Goal: Find specific page/section: Find specific page/section

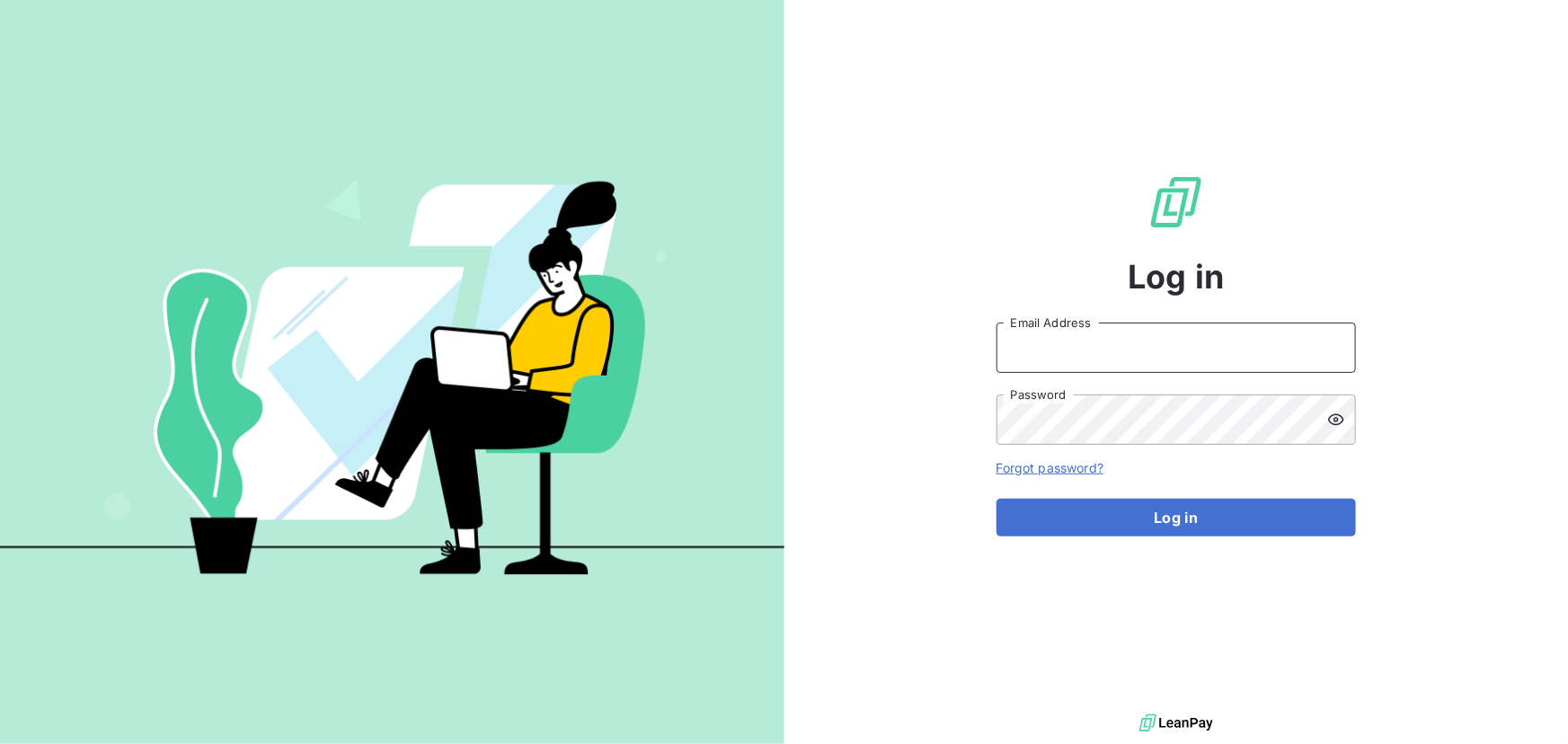
click at [1035, 365] on input "Email Address" at bounding box center [1176, 348] width 360 height 50
type input "[EMAIL_ADDRESS][DOMAIN_NAME]"
click at [997, 499] on button "Log in" at bounding box center [1176, 518] width 360 height 37
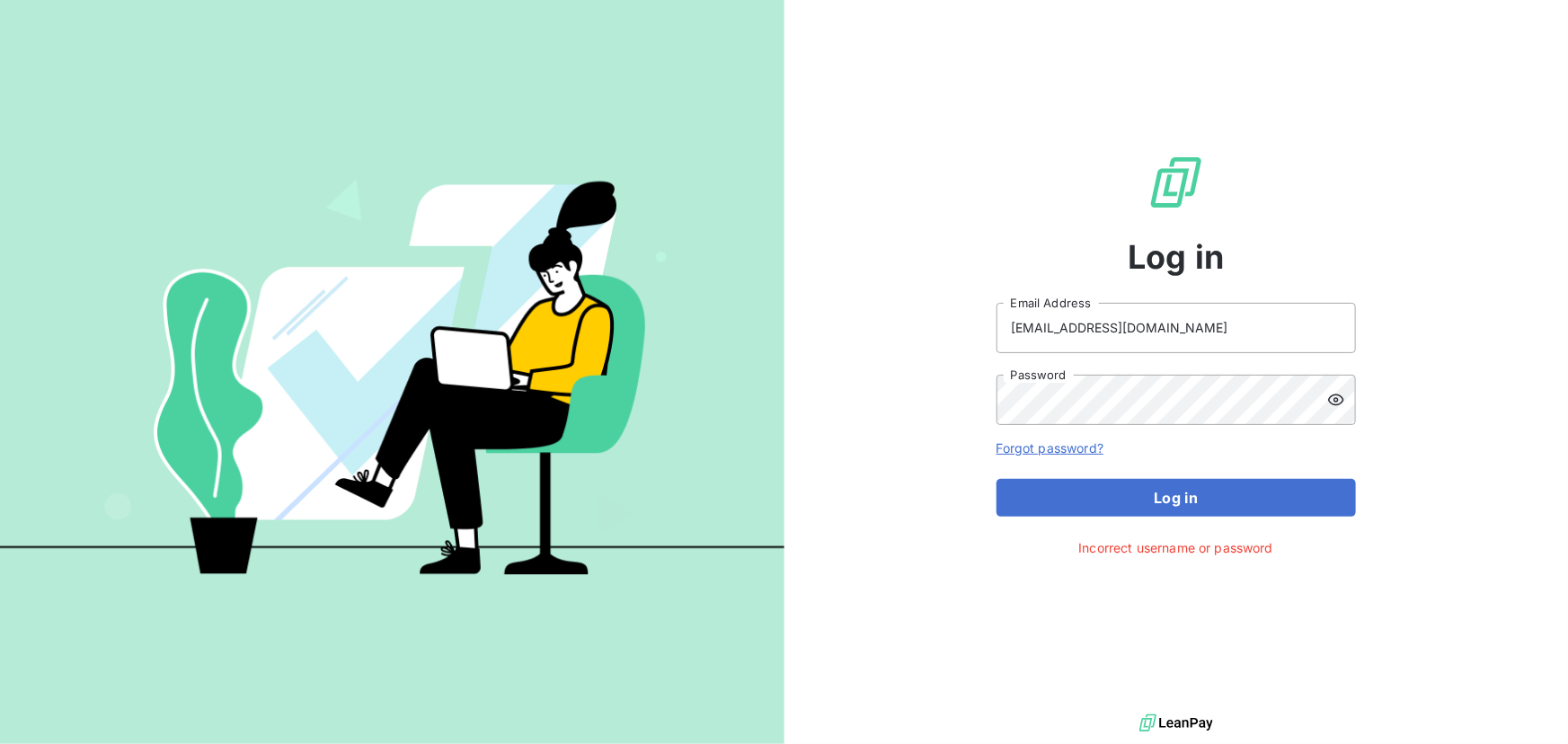
click at [1330, 400] on icon at bounding box center [1336, 399] width 18 height 18
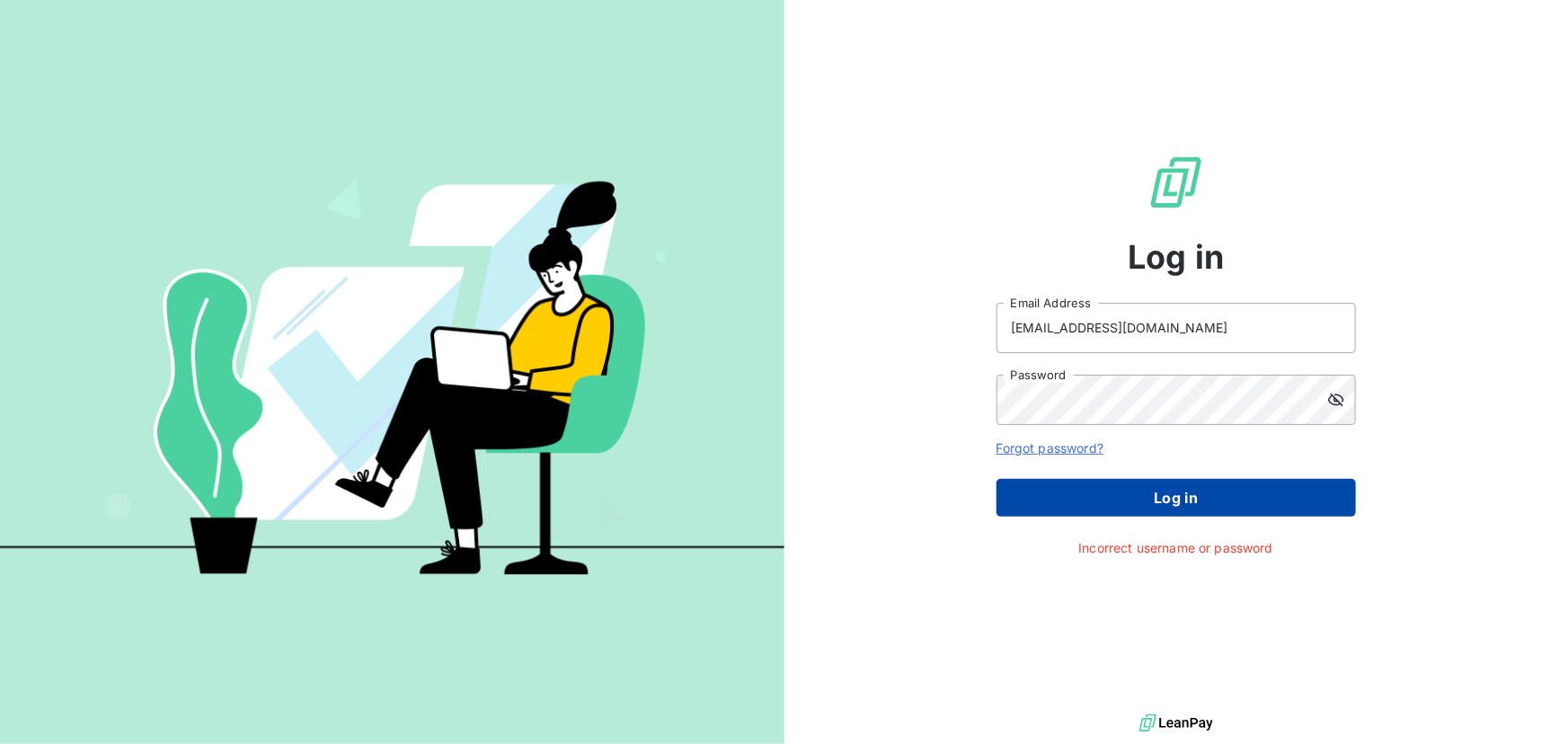
click at [1184, 492] on button "Log in" at bounding box center [1176, 498] width 360 height 37
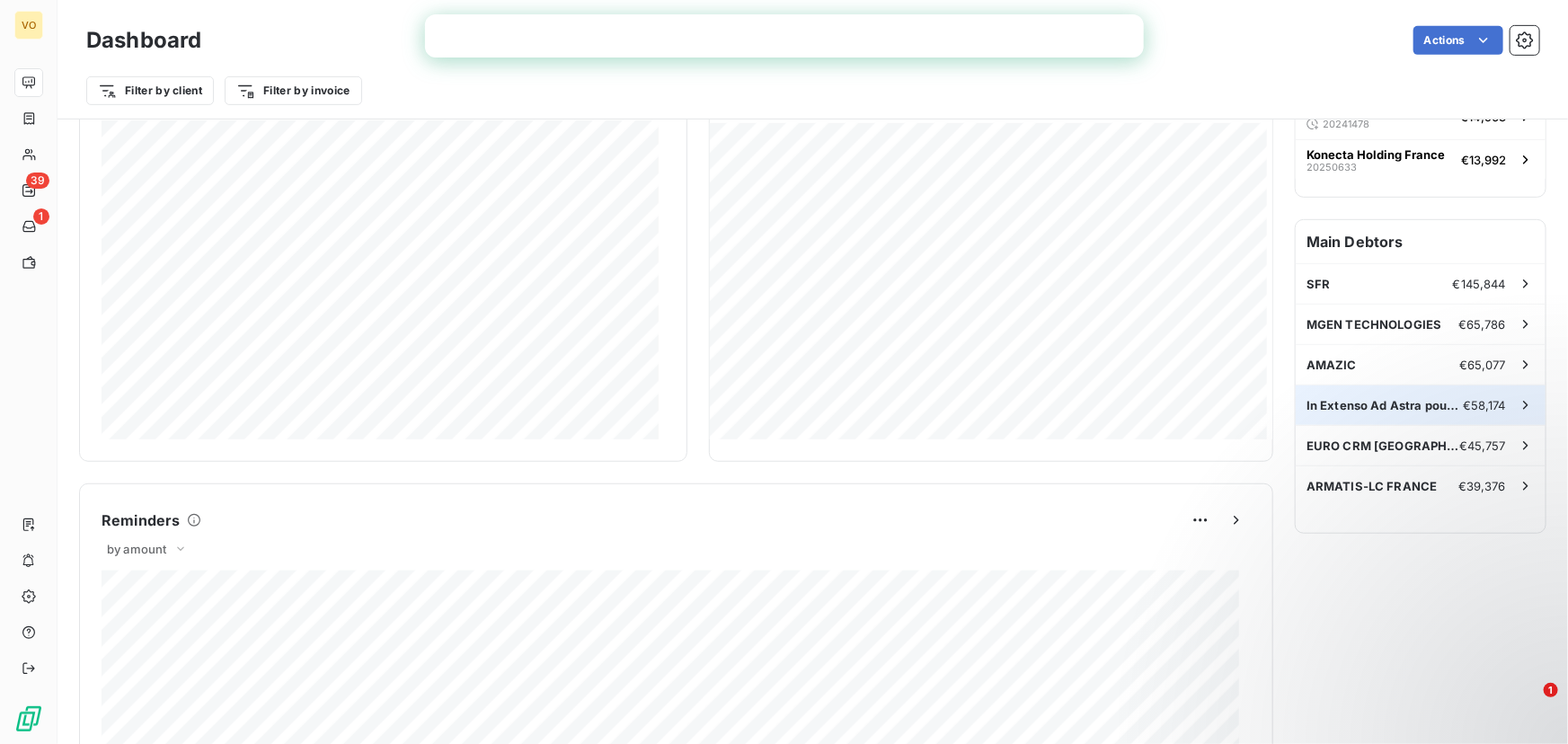
scroll to position [491, 0]
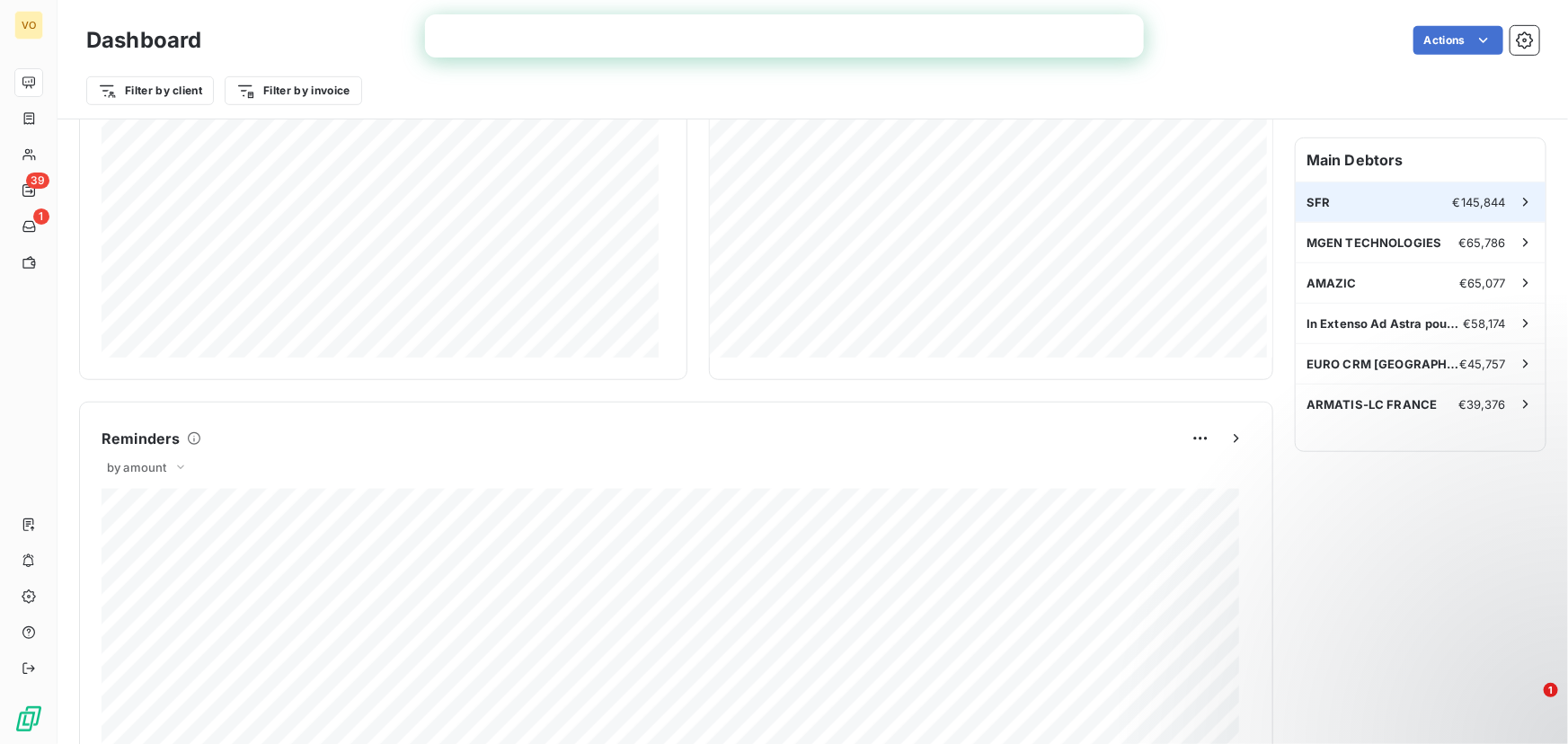
click at [1319, 189] on div "SFR €145,844" at bounding box center [1420, 202] width 249 height 39
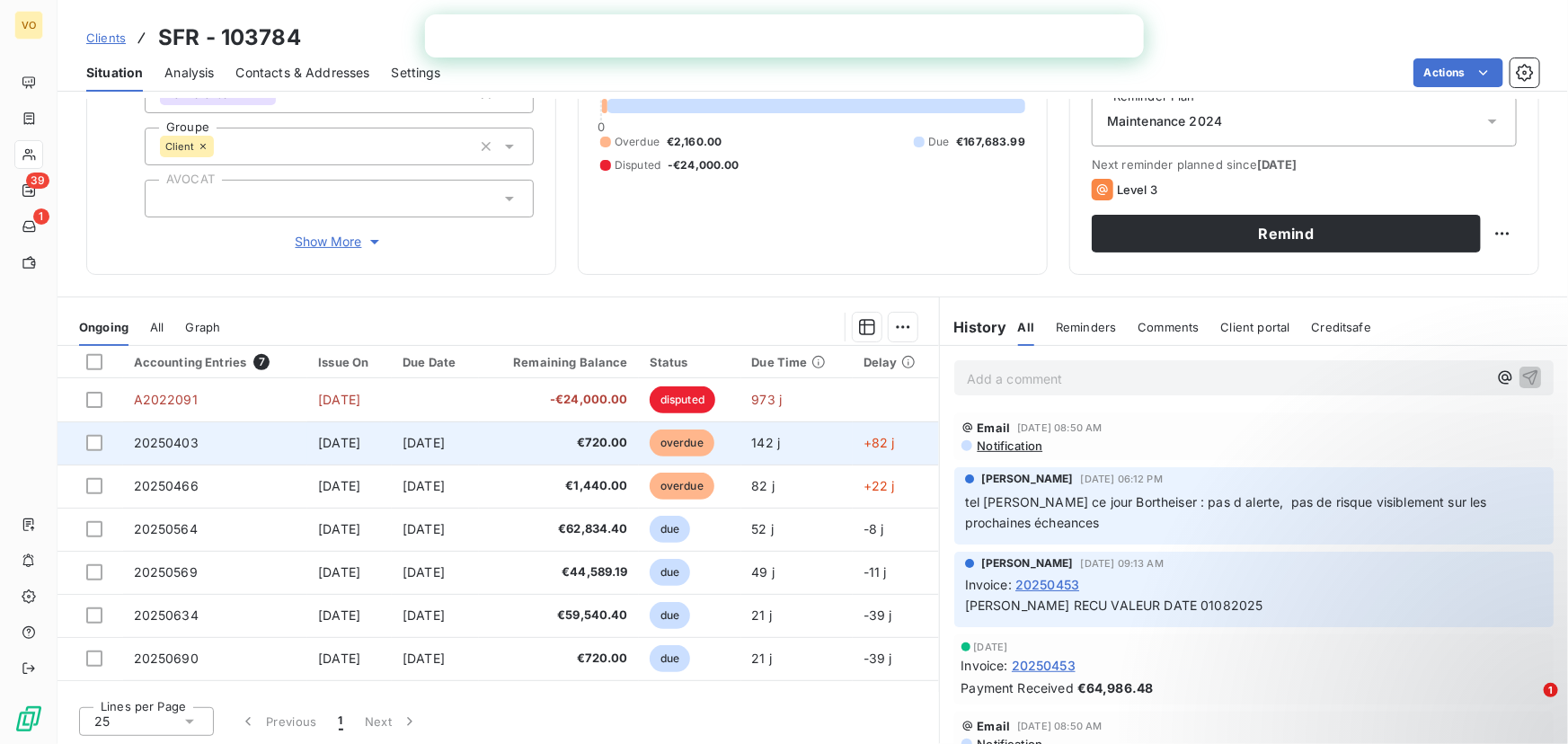
scroll to position [195, 0]
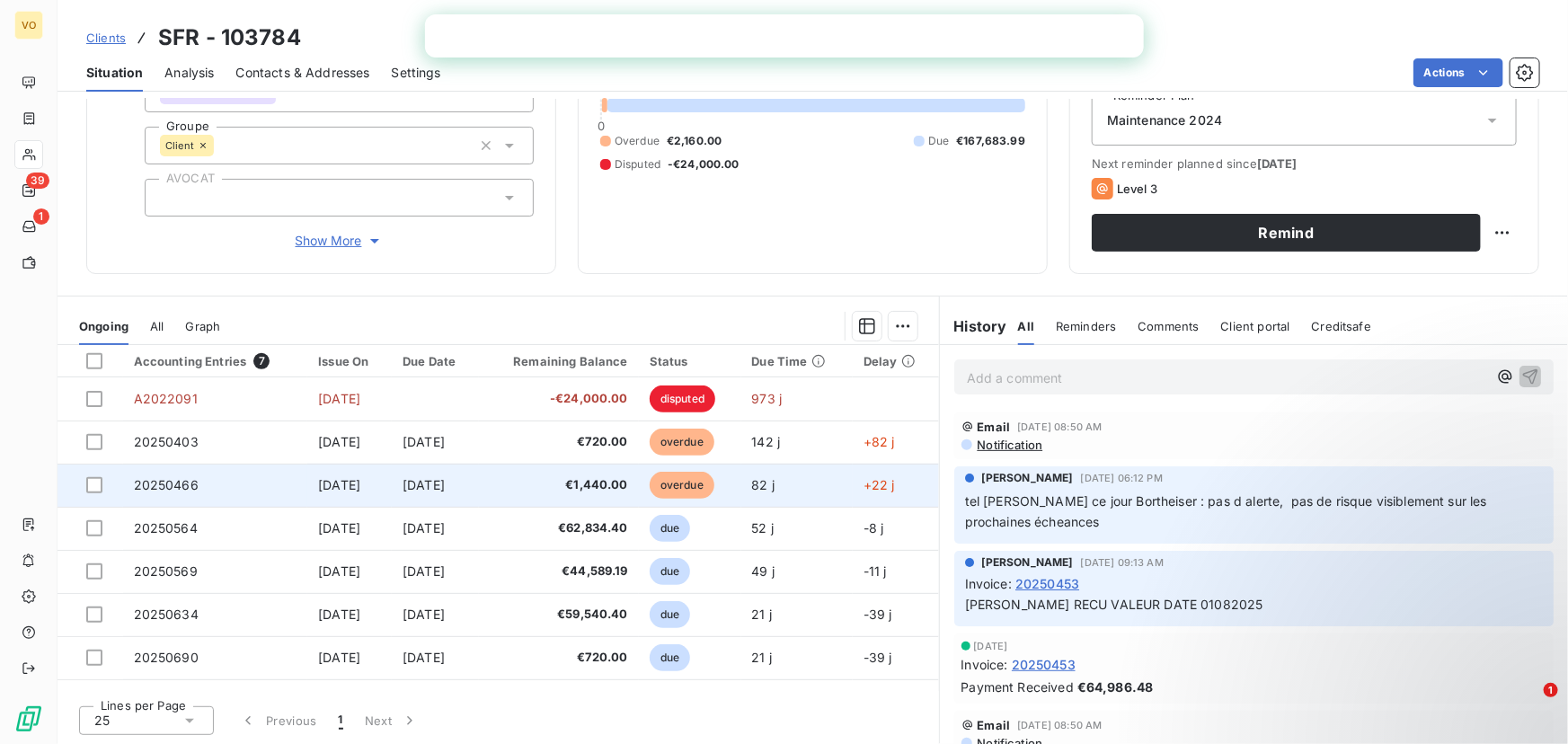
click at [155, 485] on span "20250466" at bounding box center [165, 485] width 64 height 15
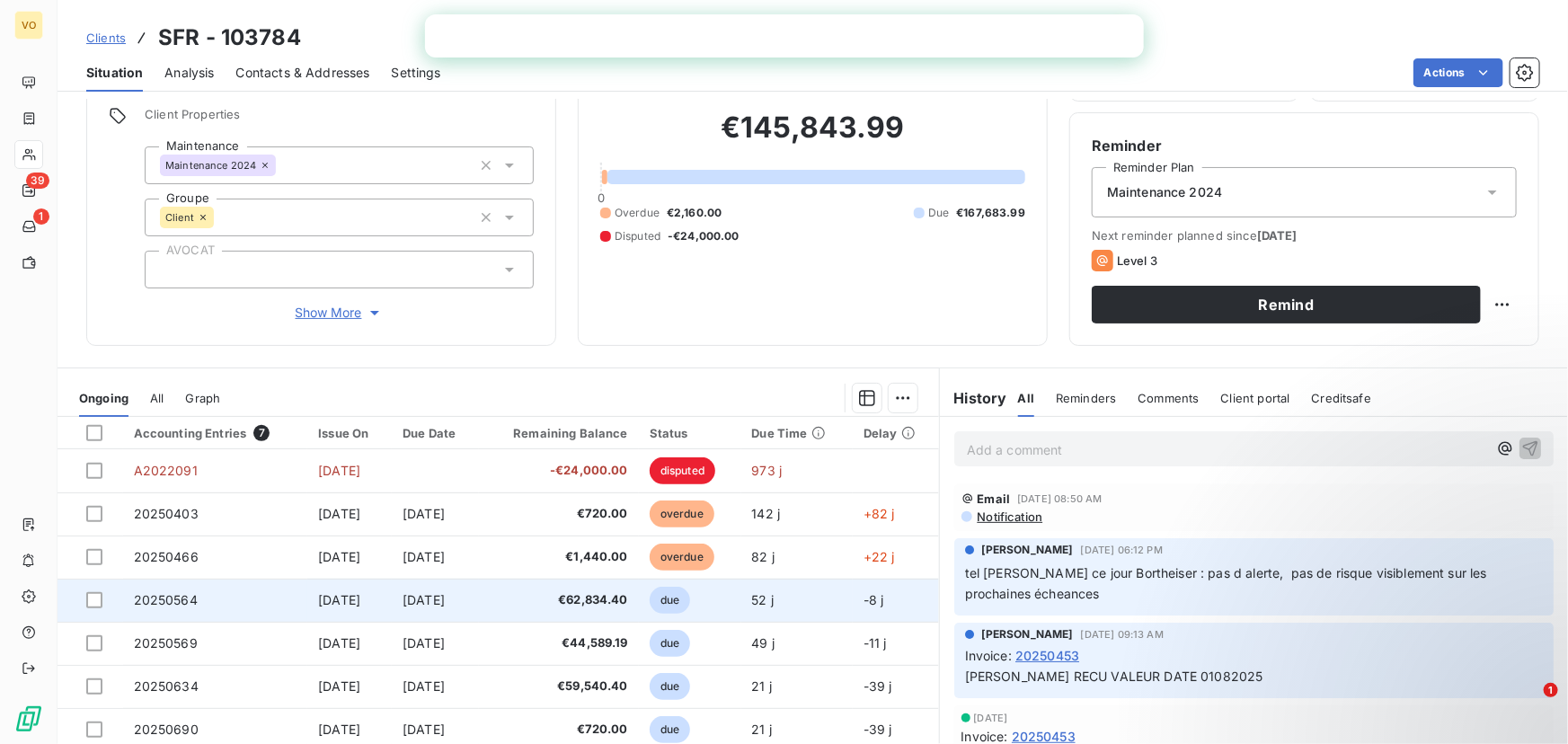
scroll to position [195, 0]
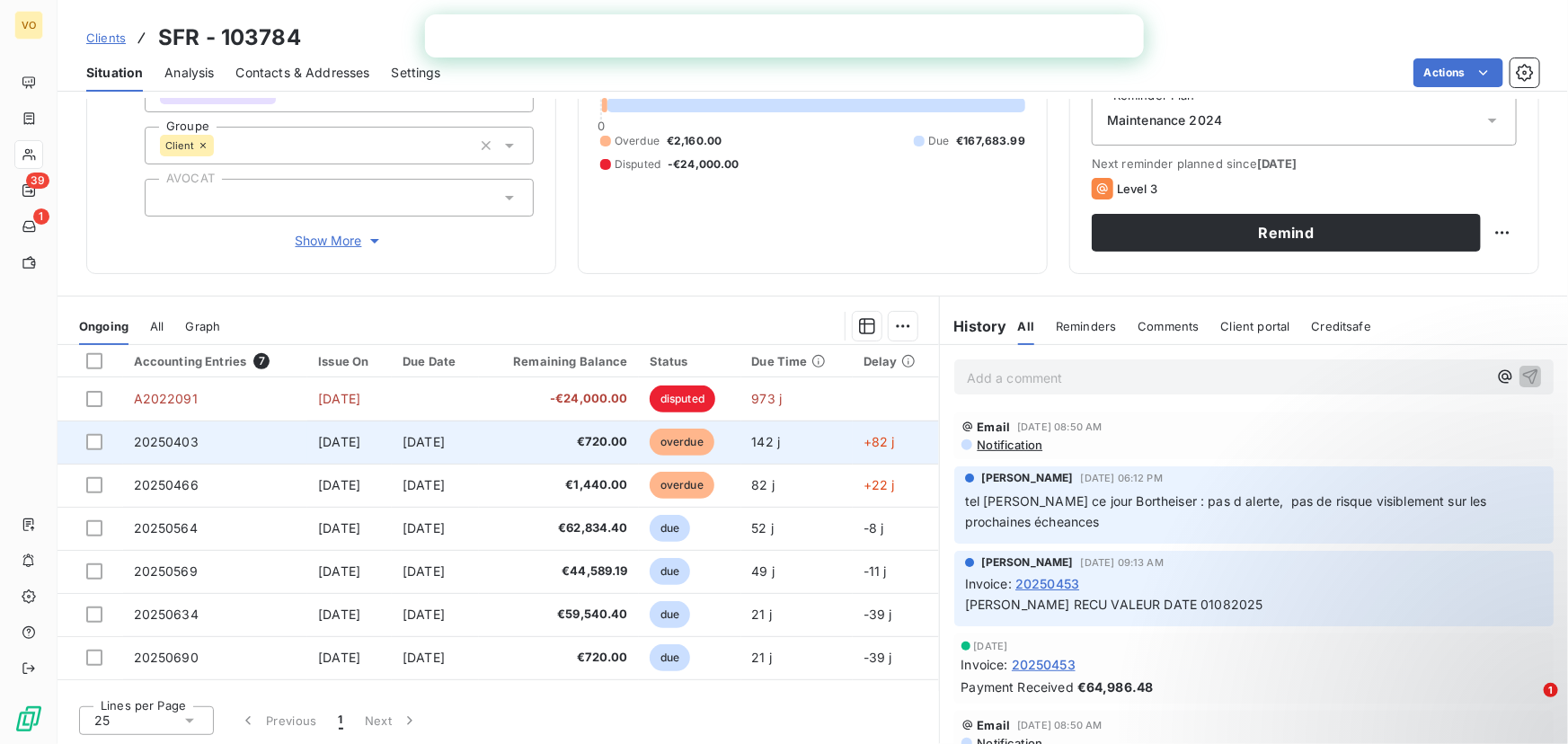
click at [174, 440] on span "20250403" at bounding box center [165, 442] width 64 height 15
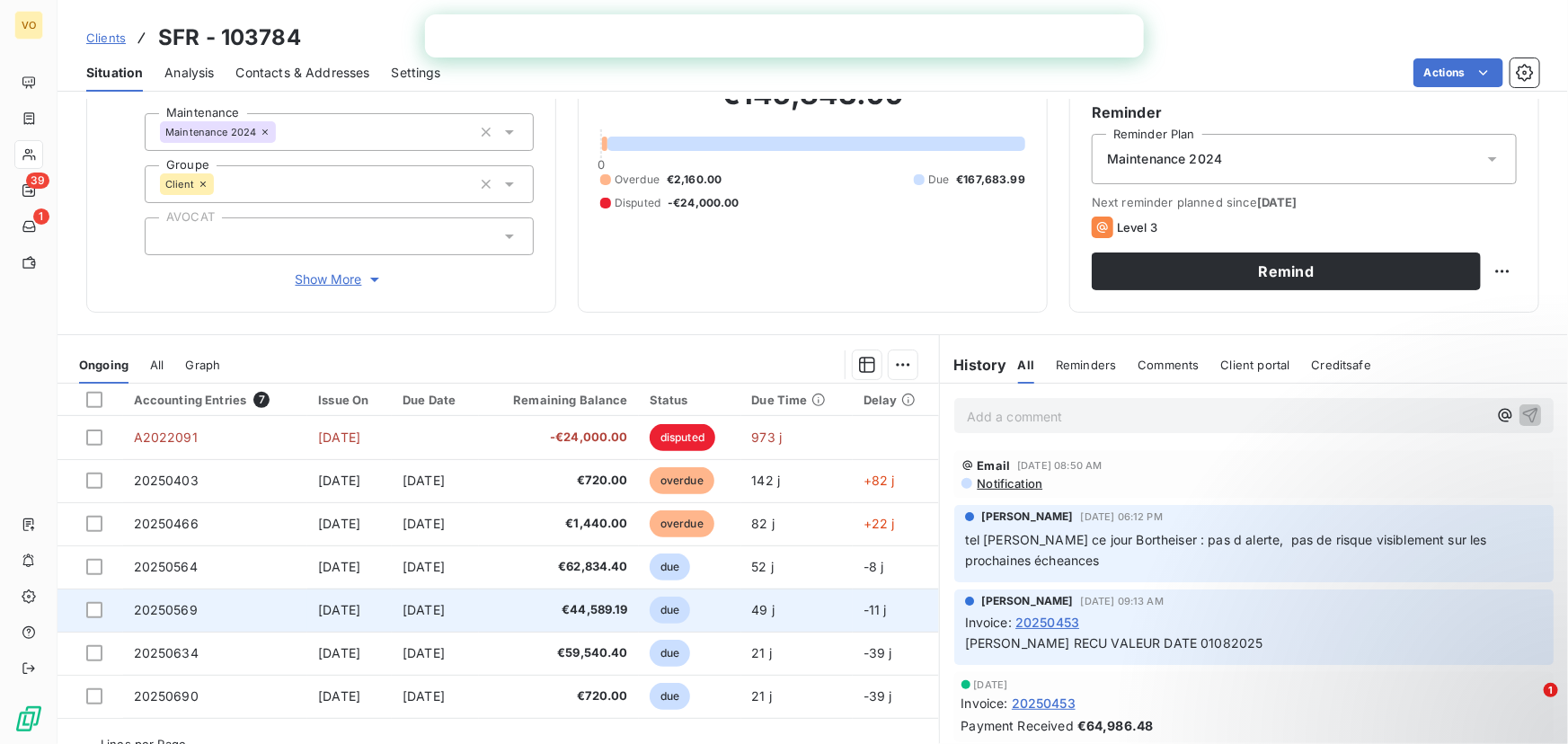
scroll to position [163, 0]
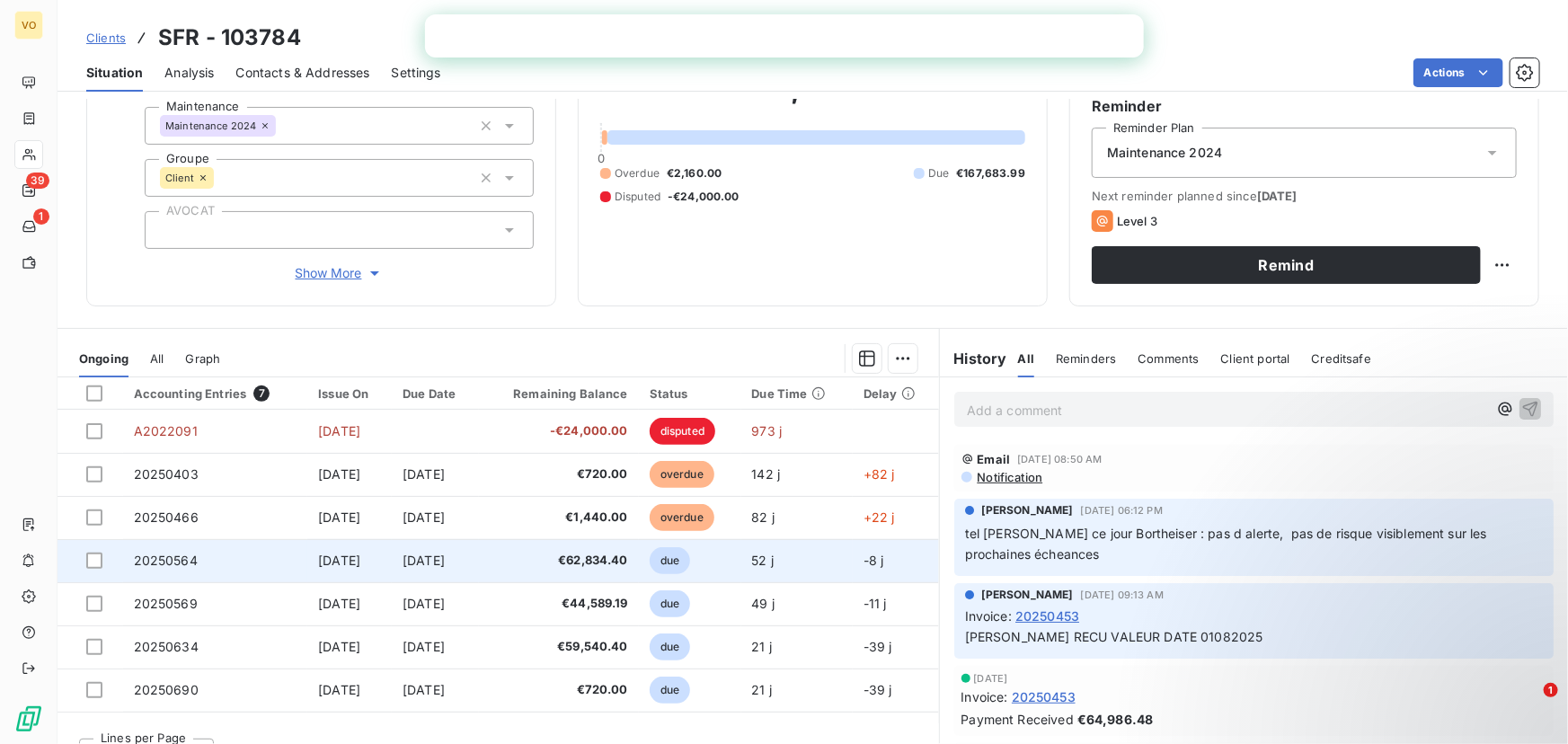
click at [164, 553] on span "20250564" at bounding box center [165, 560] width 64 height 15
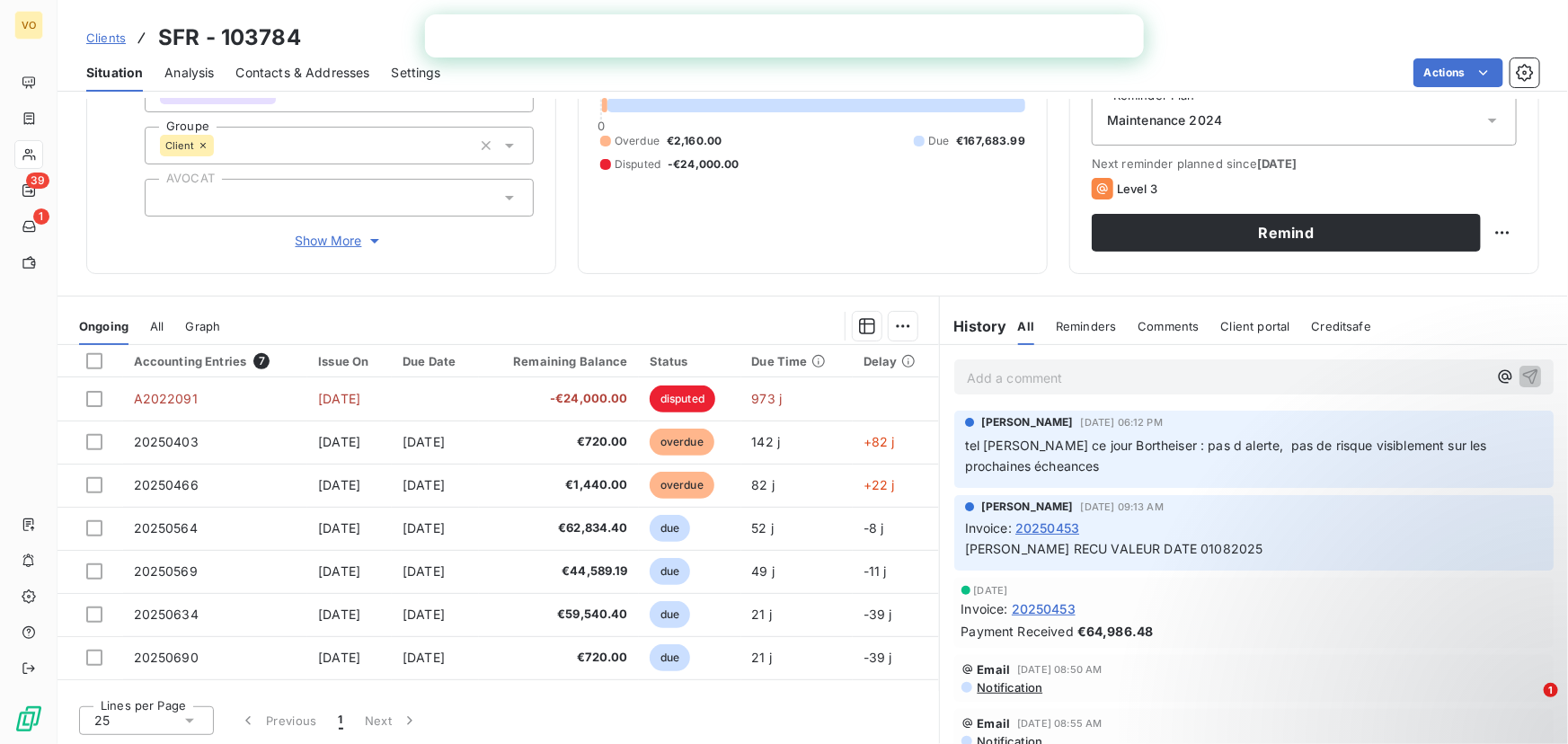
scroll to position [81, 0]
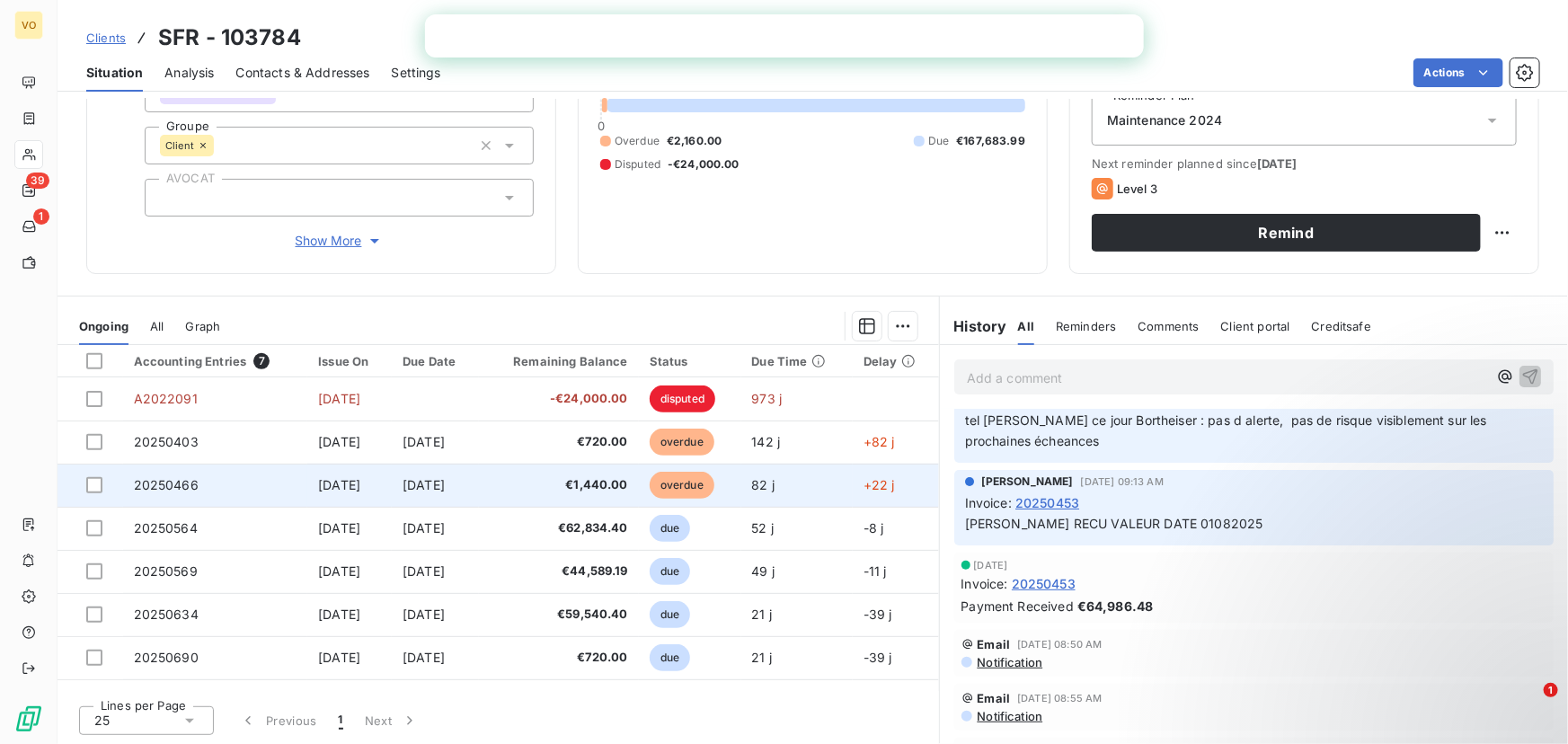
click at [173, 482] on span "20250466" at bounding box center [165, 485] width 64 height 15
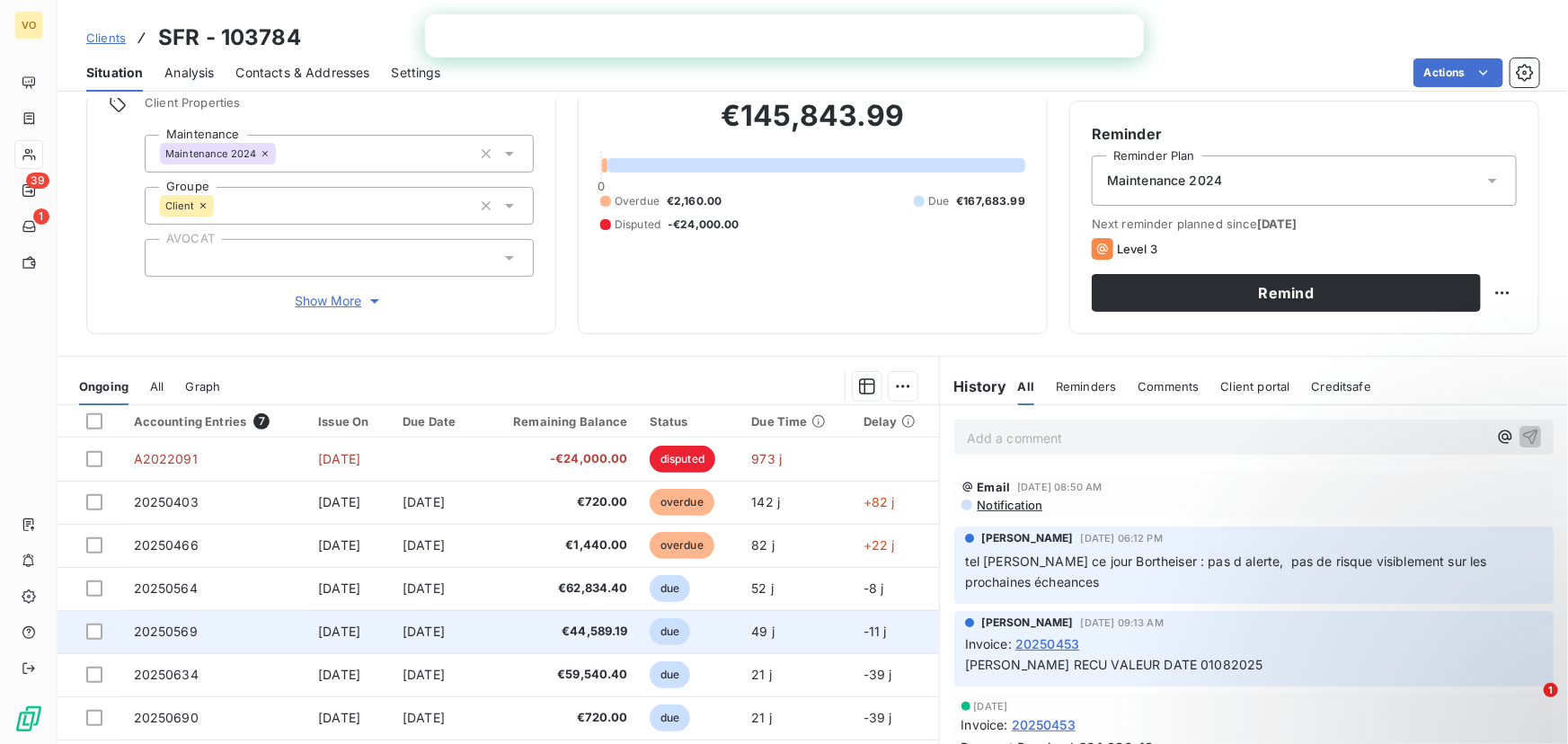
scroll to position [195, 0]
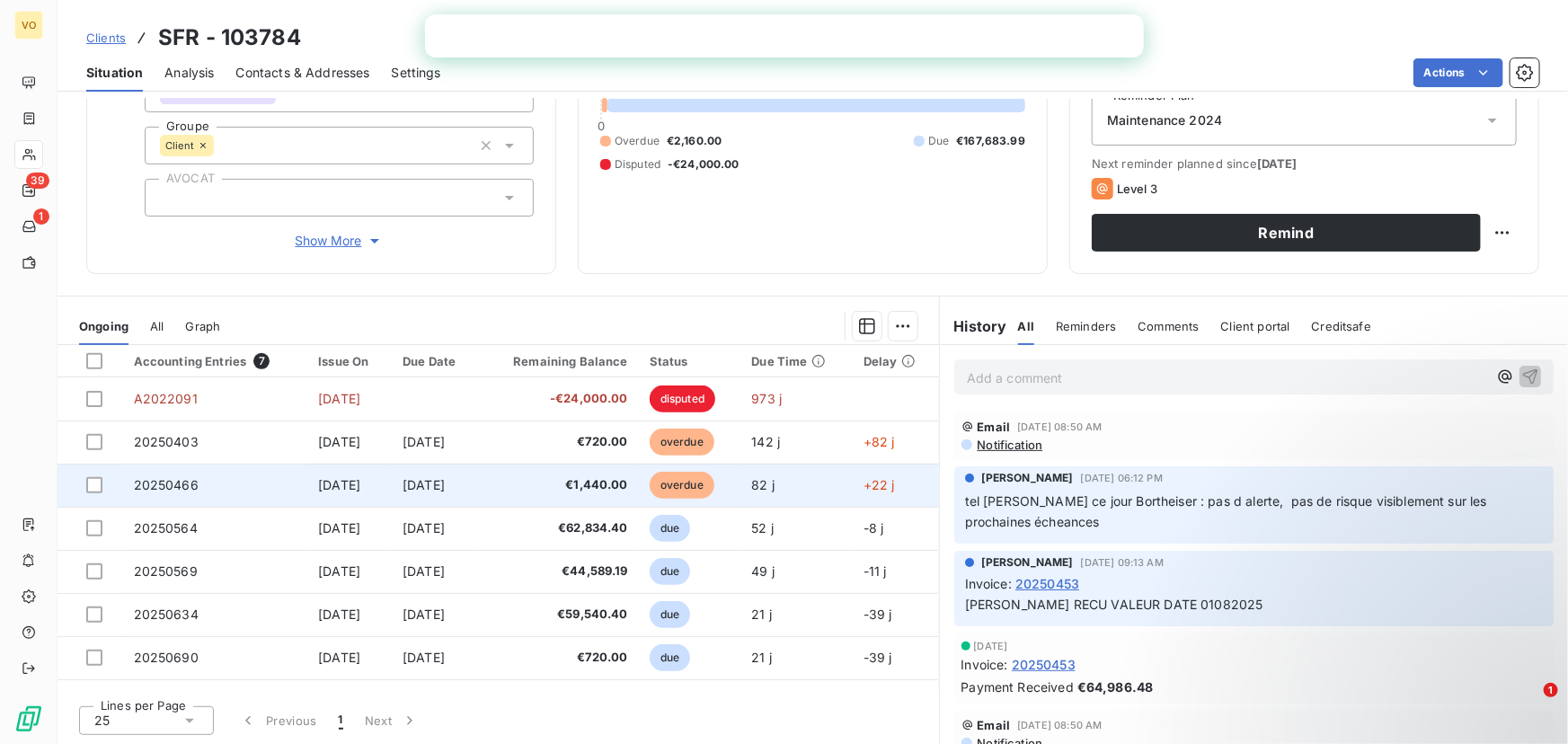
click at [185, 481] on span "20250466" at bounding box center [165, 485] width 64 height 15
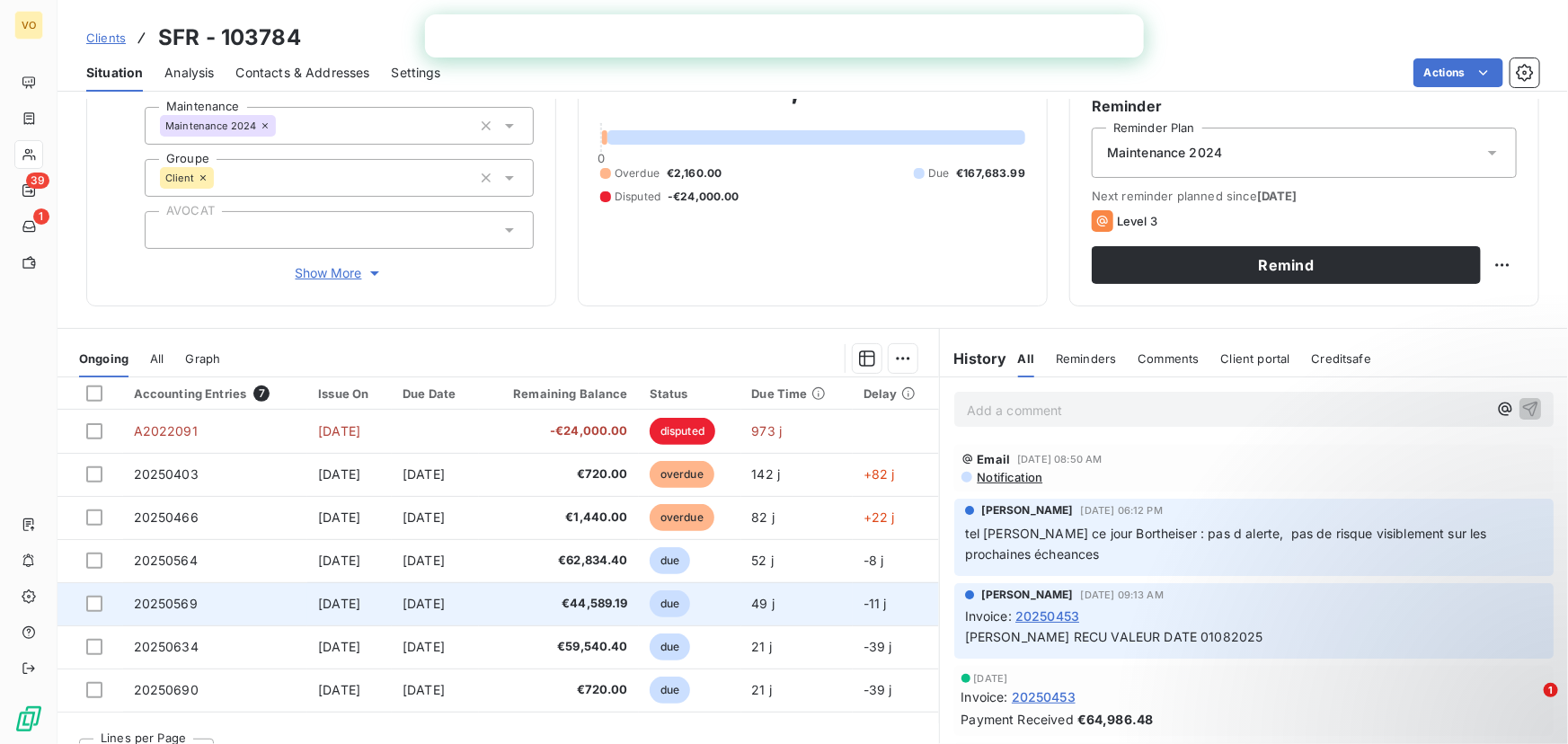
scroll to position [195, 0]
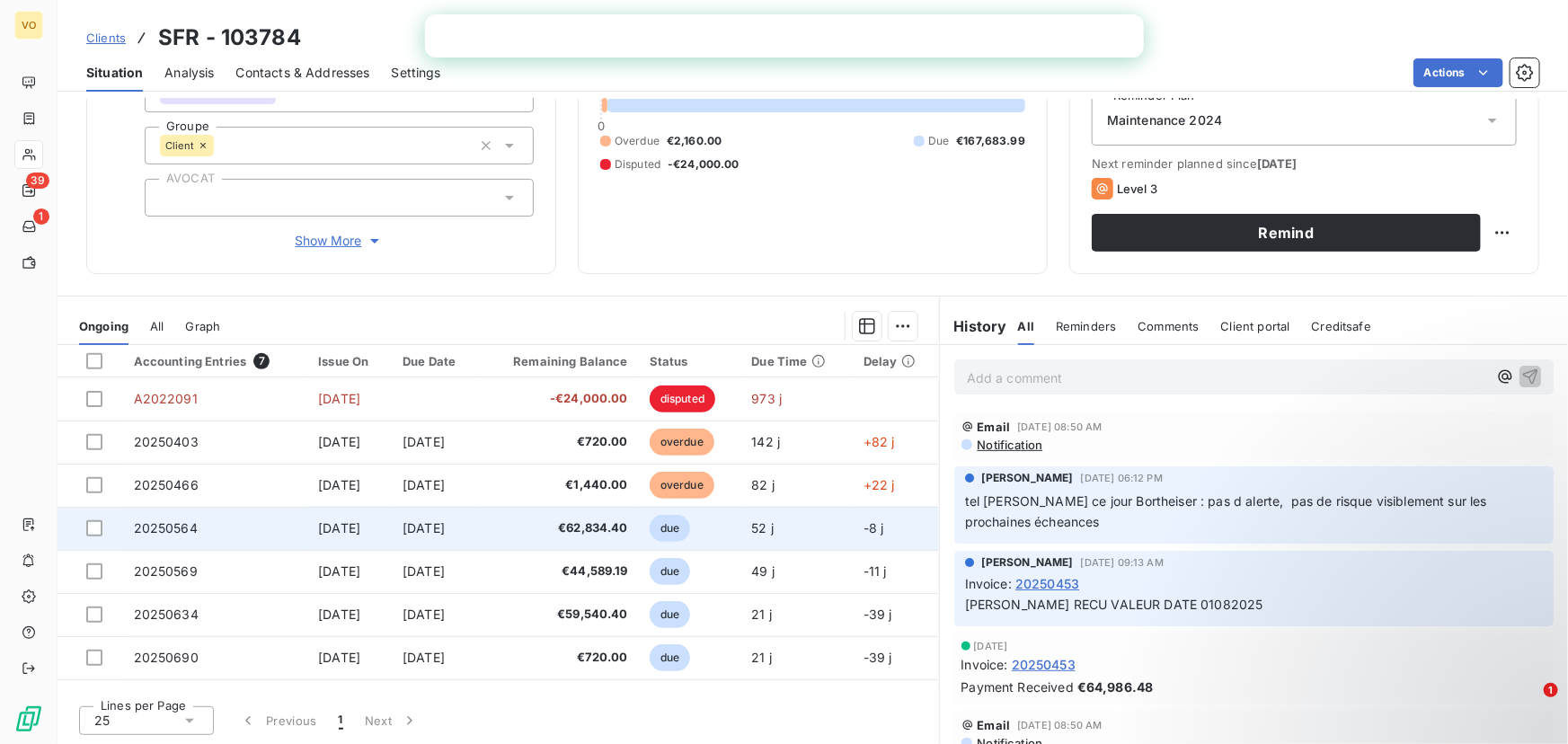
click at [138, 523] on span "20250564" at bounding box center [165, 528] width 64 height 15
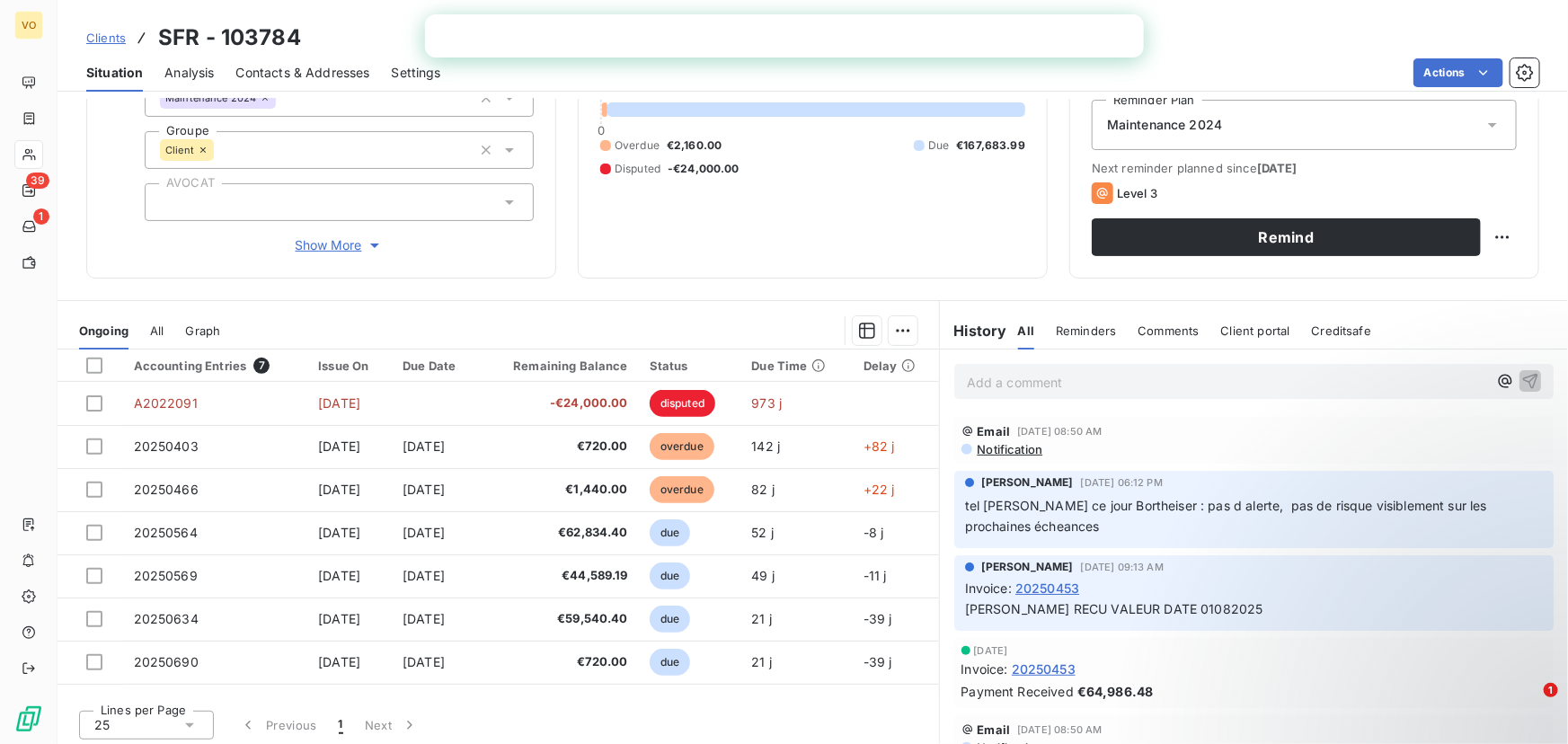
scroll to position [195, 0]
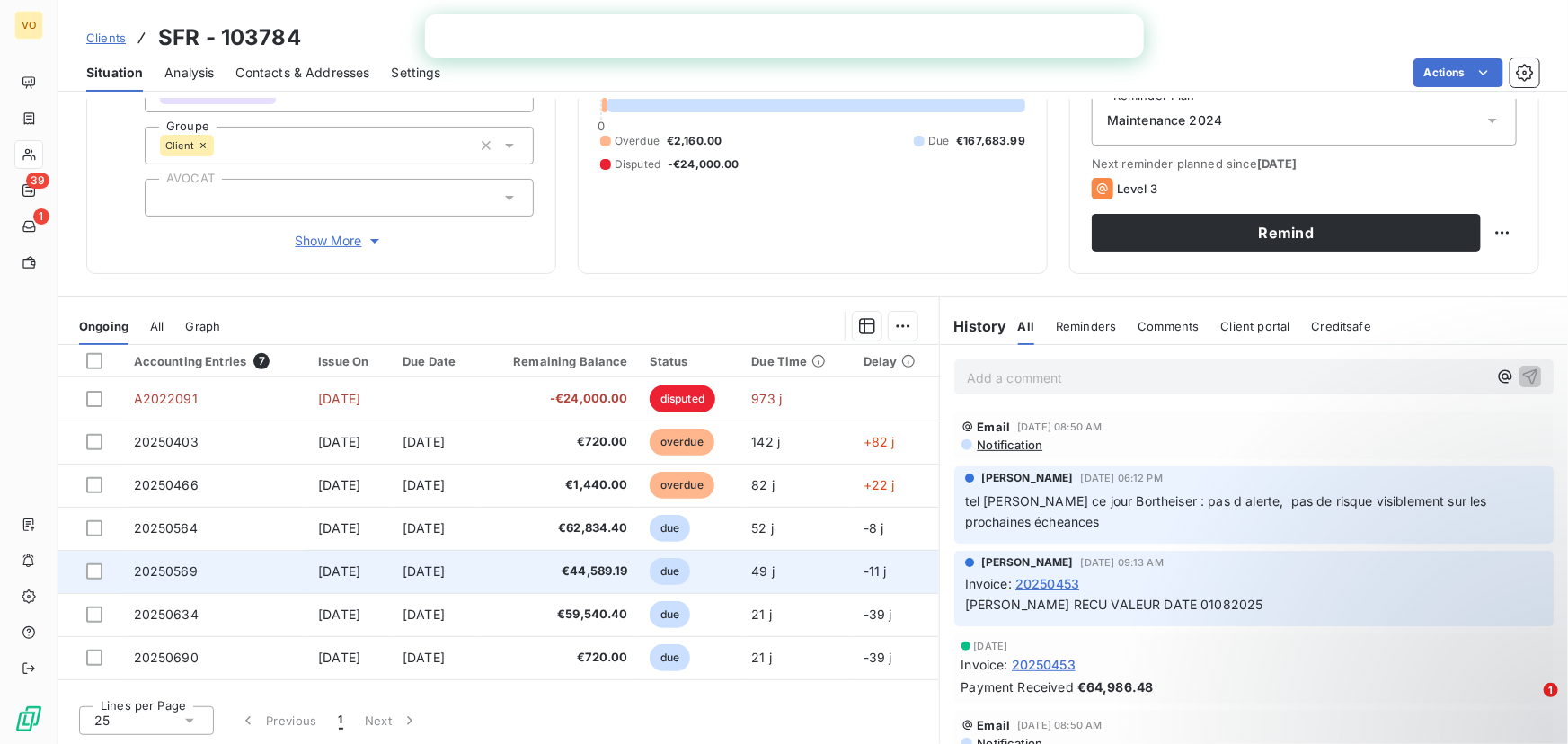
click at [162, 566] on span "20250569" at bounding box center [165, 571] width 64 height 15
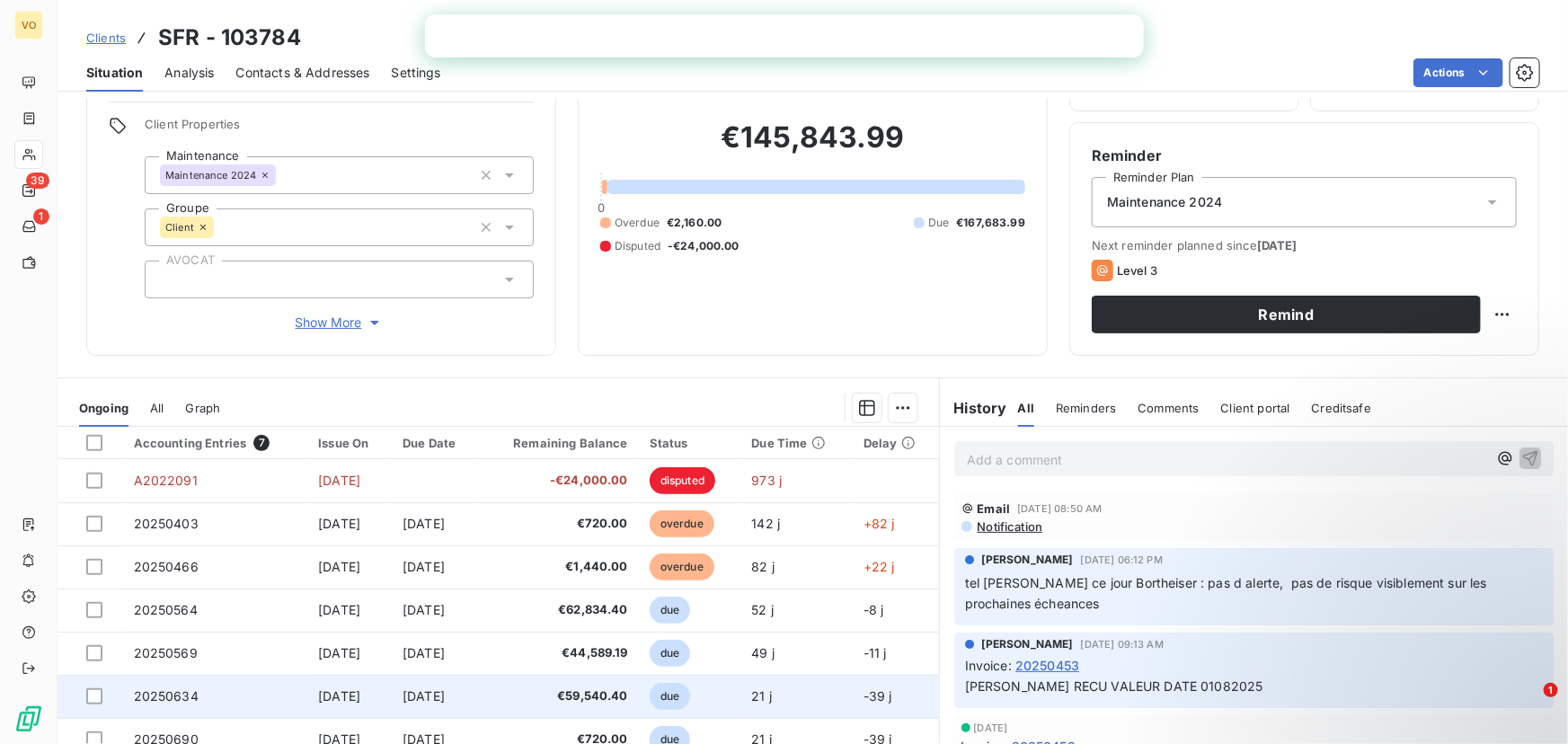
scroll to position [195, 0]
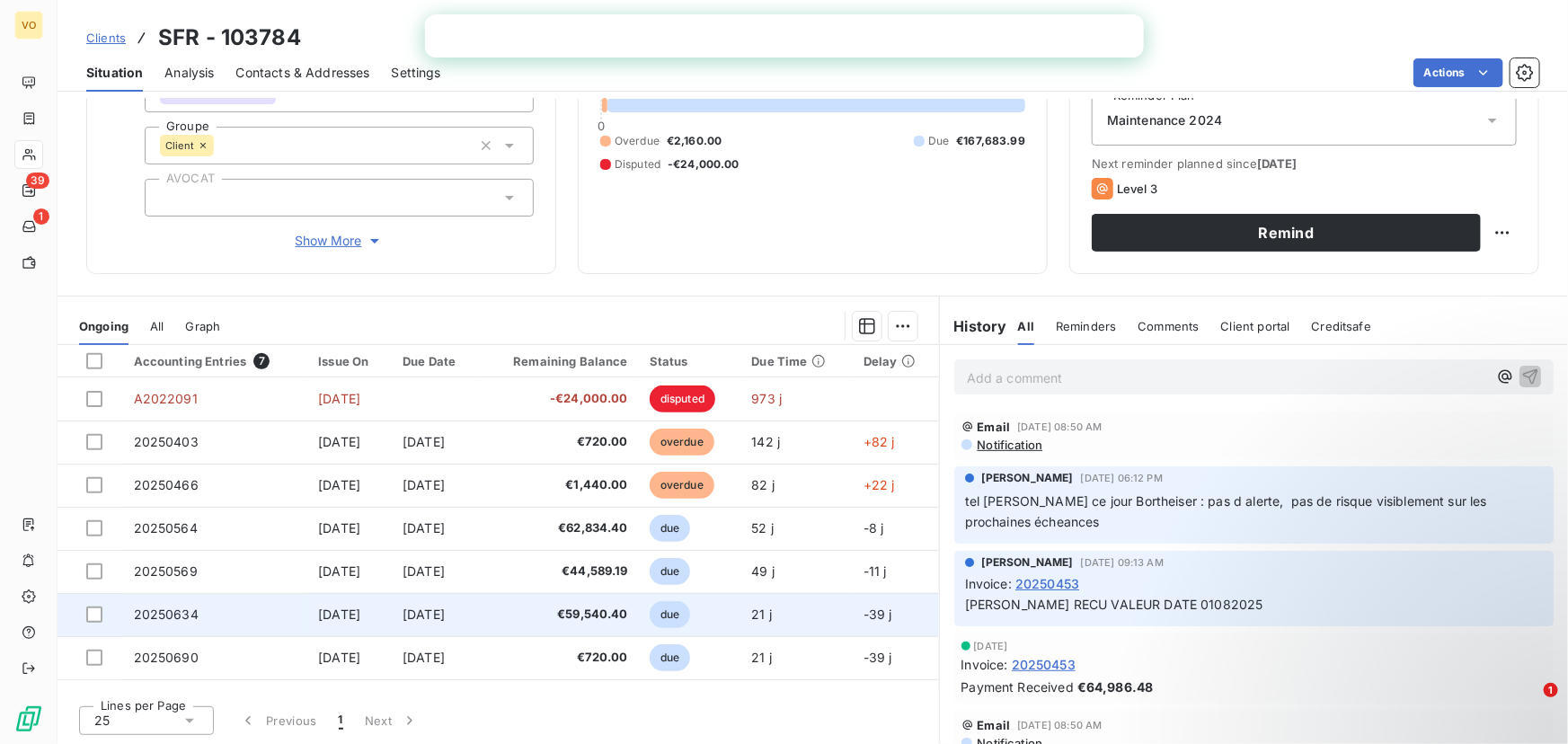
click at [162, 611] on span "20250634" at bounding box center [165, 614] width 64 height 15
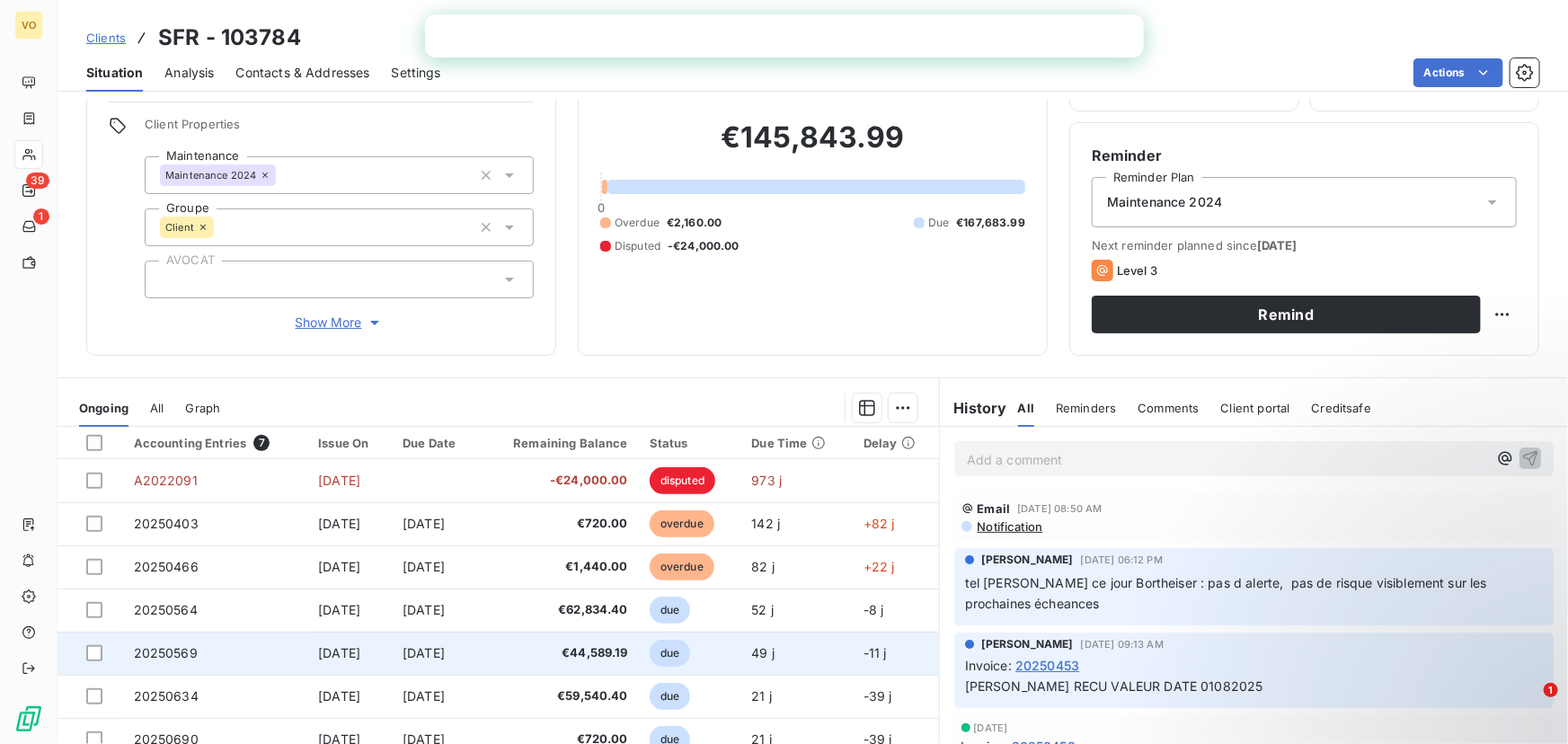
scroll to position [195, 0]
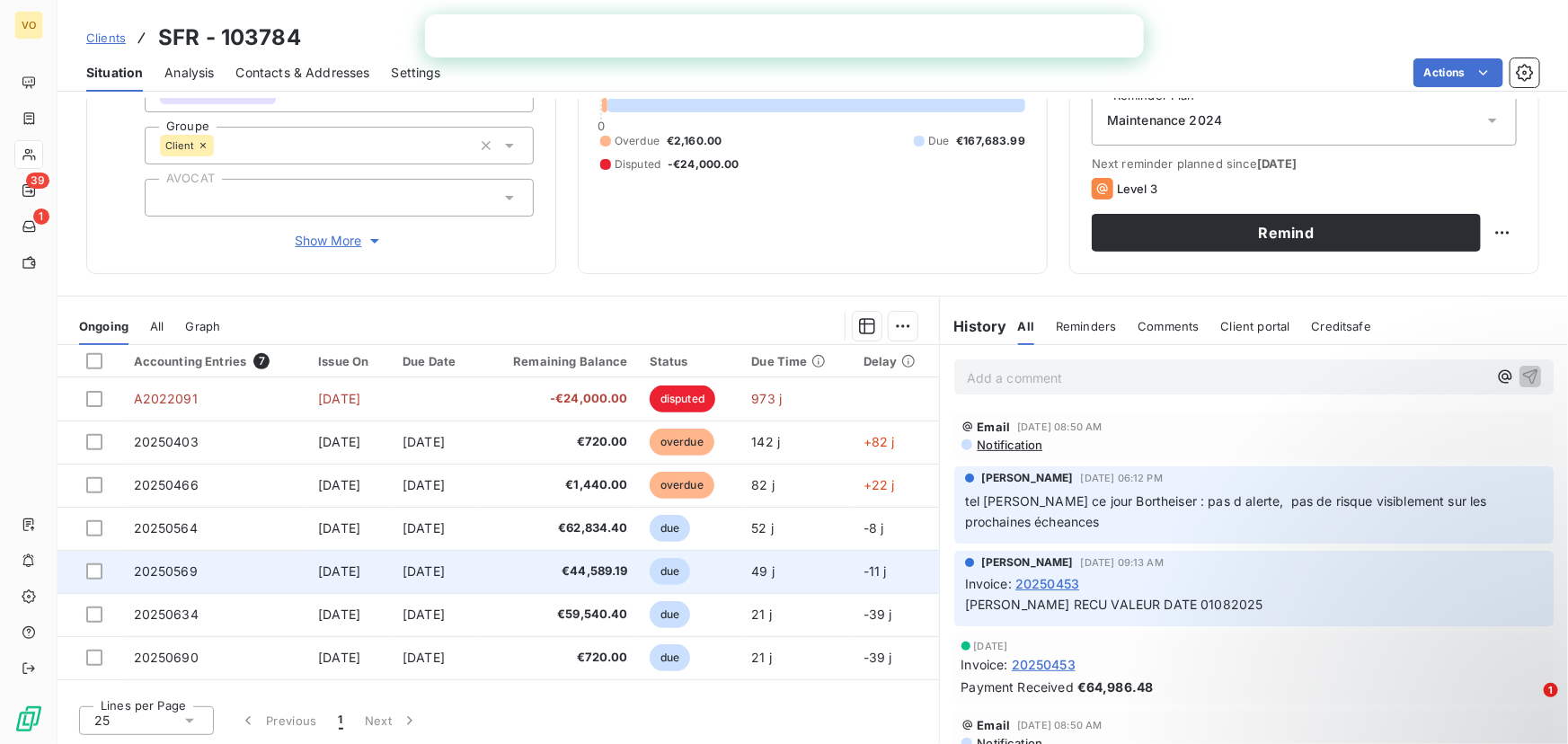
click at [144, 570] on span "20250569" at bounding box center [165, 571] width 64 height 15
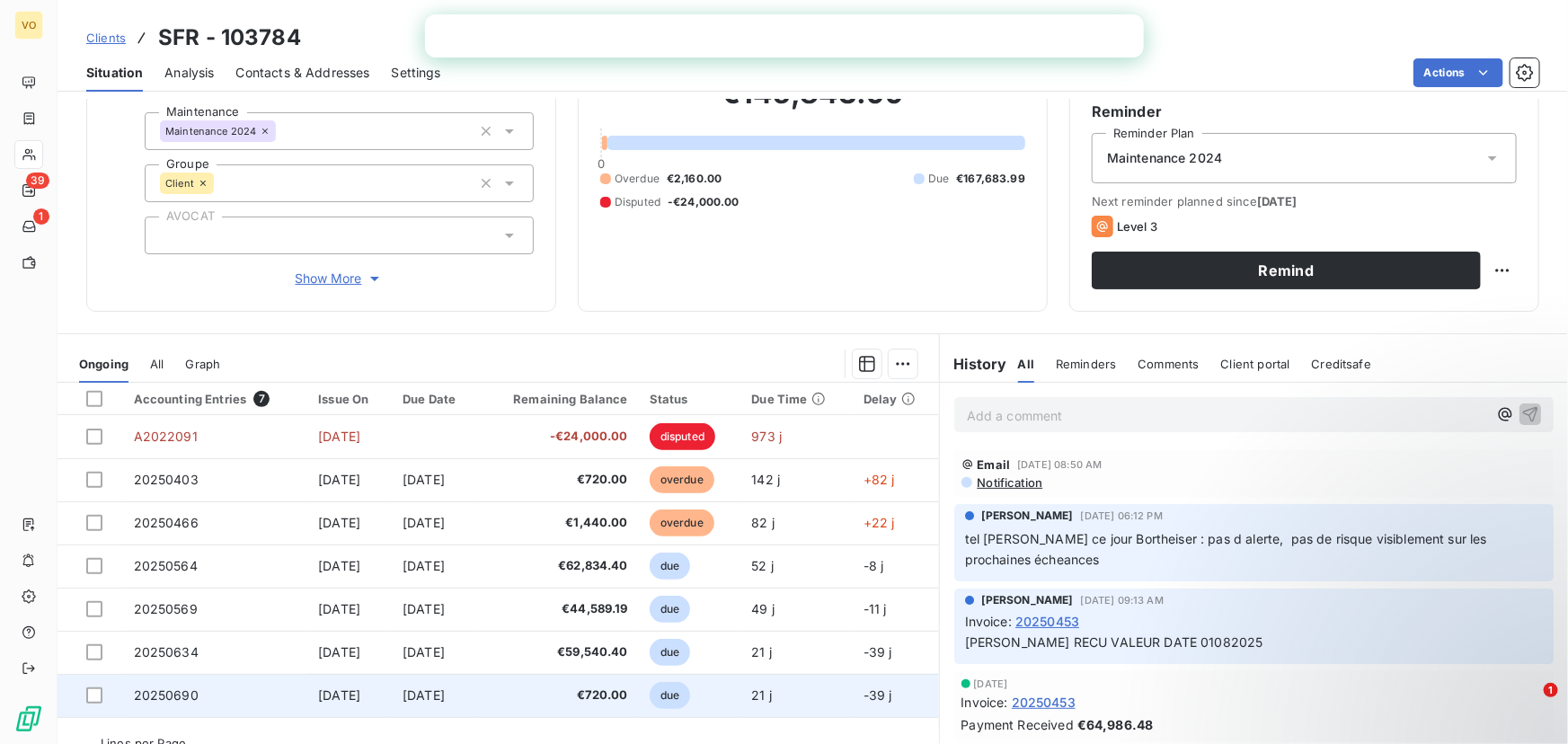
scroll to position [163, 0]
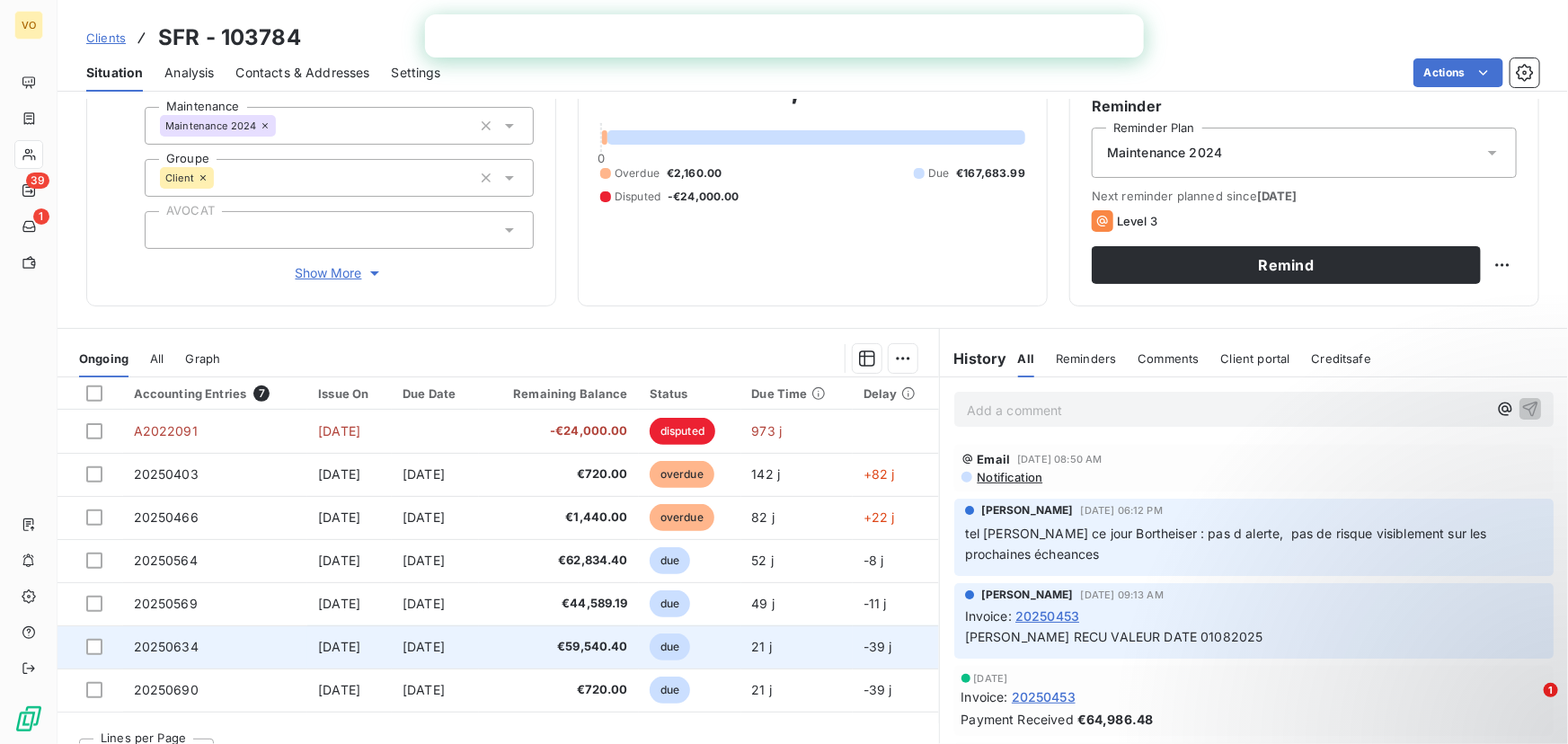
click at [153, 646] on span "20250634" at bounding box center [165, 647] width 64 height 15
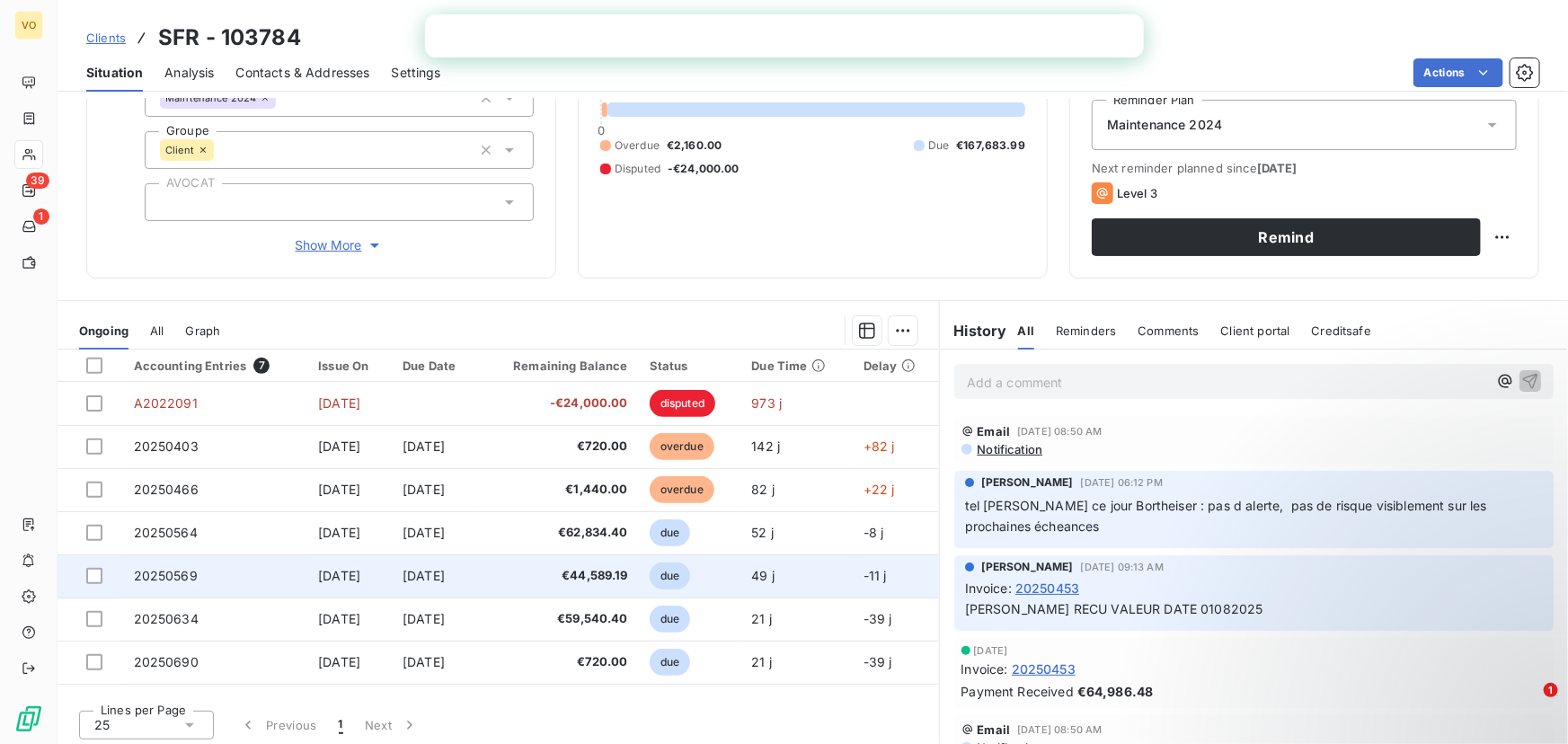
scroll to position [195, 0]
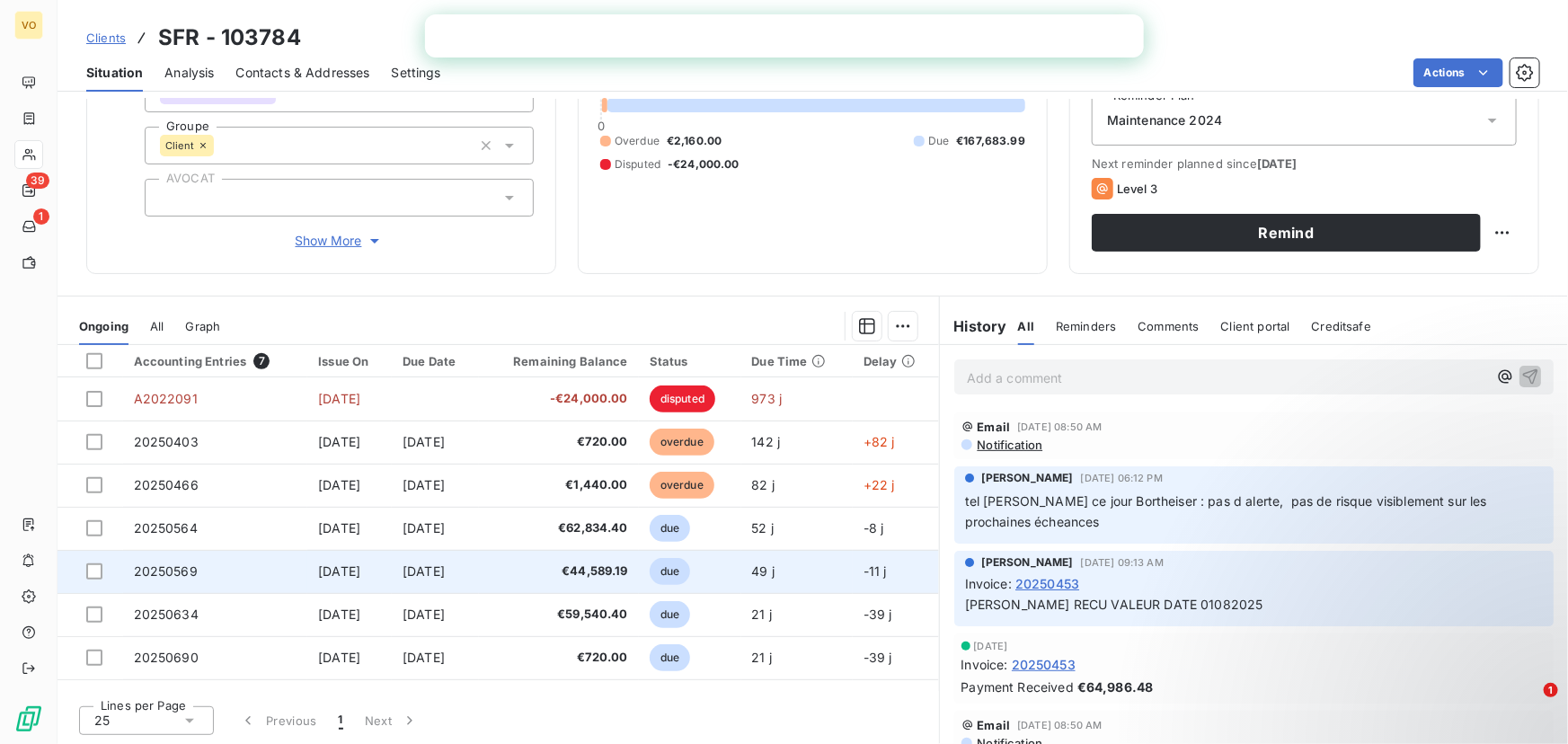
click at [151, 571] on span "20250569" at bounding box center [165, 571] width 64 height 15
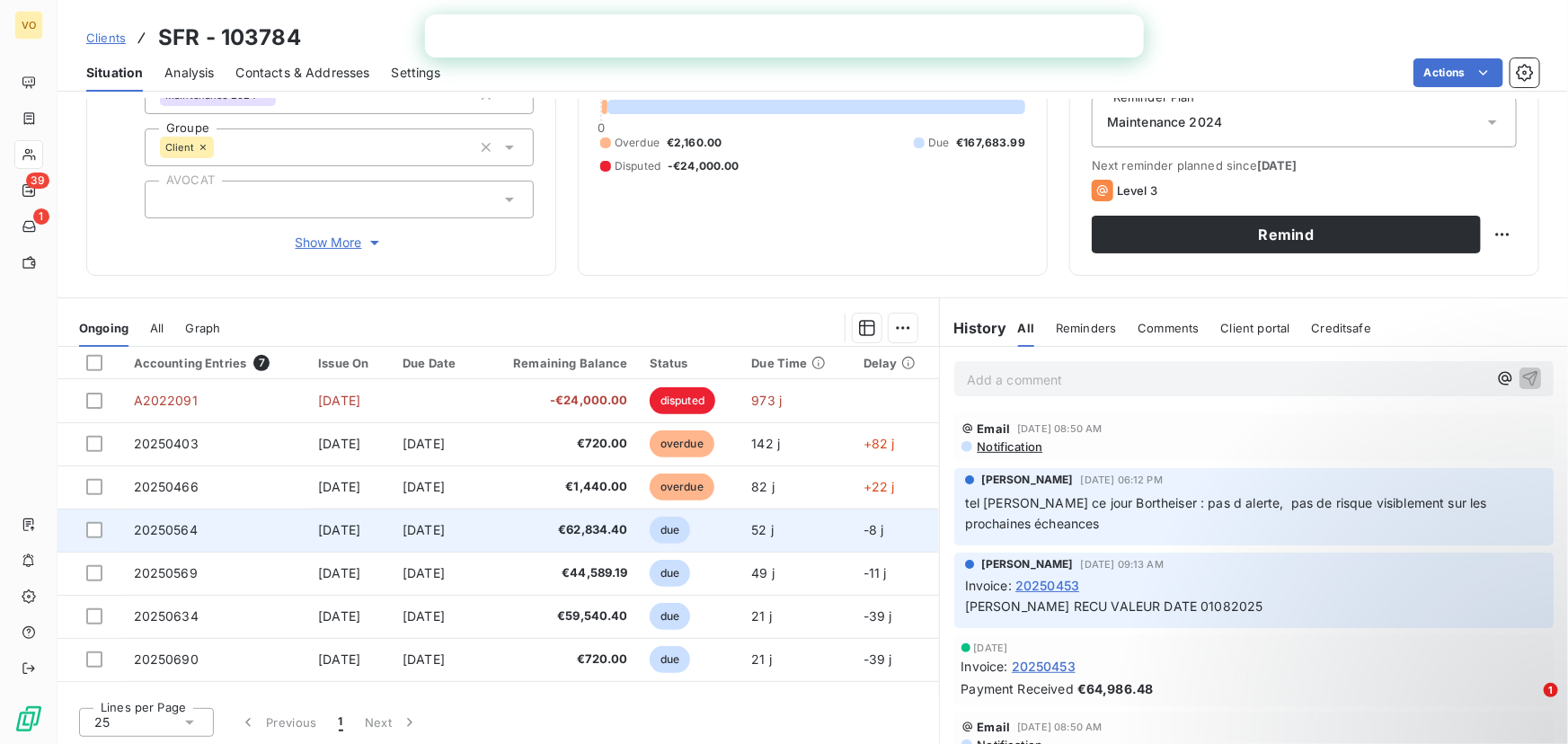
scroll to position [195, 0]
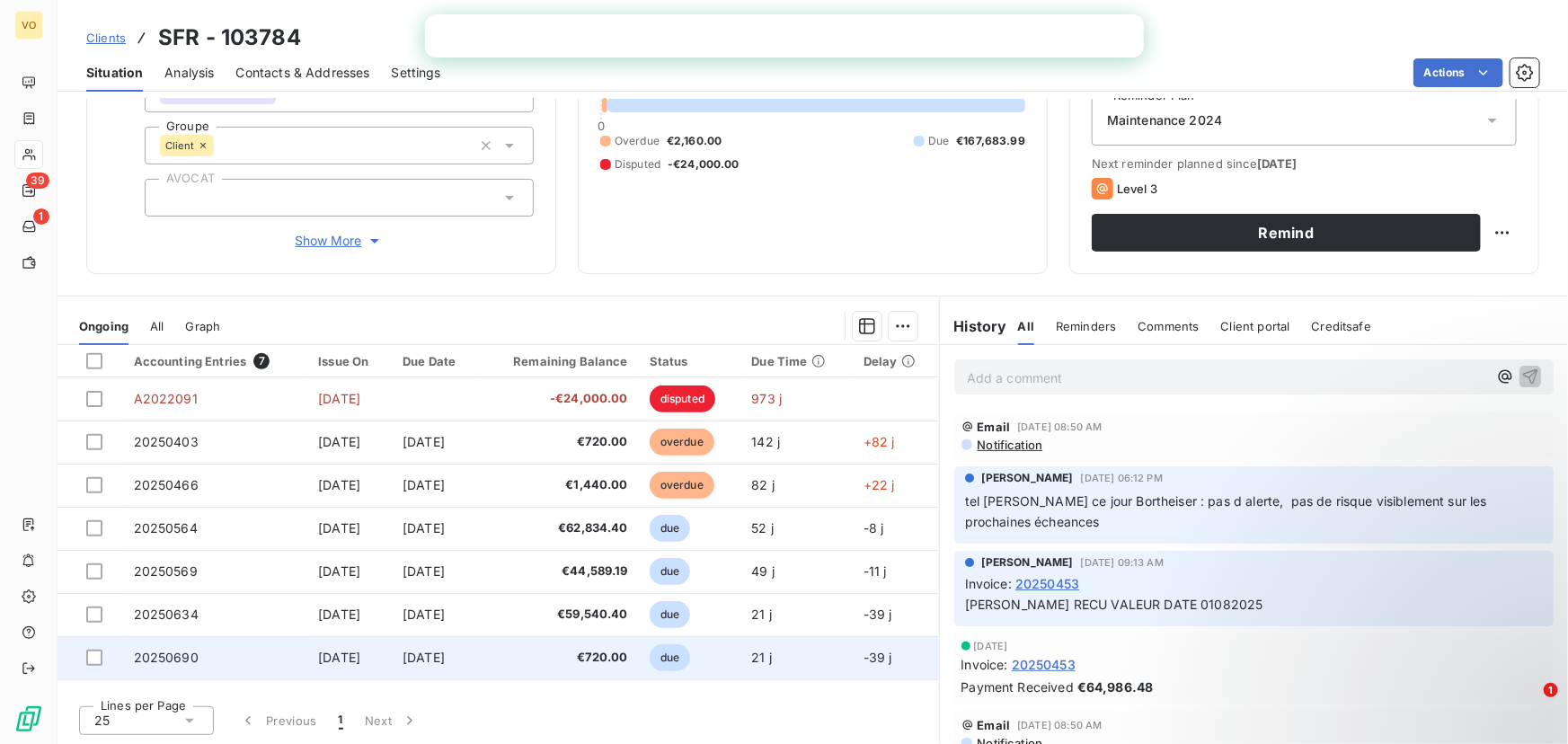
click at [175, 662] on span "20250690" at bounding box center [165, 657] width 64 height 15
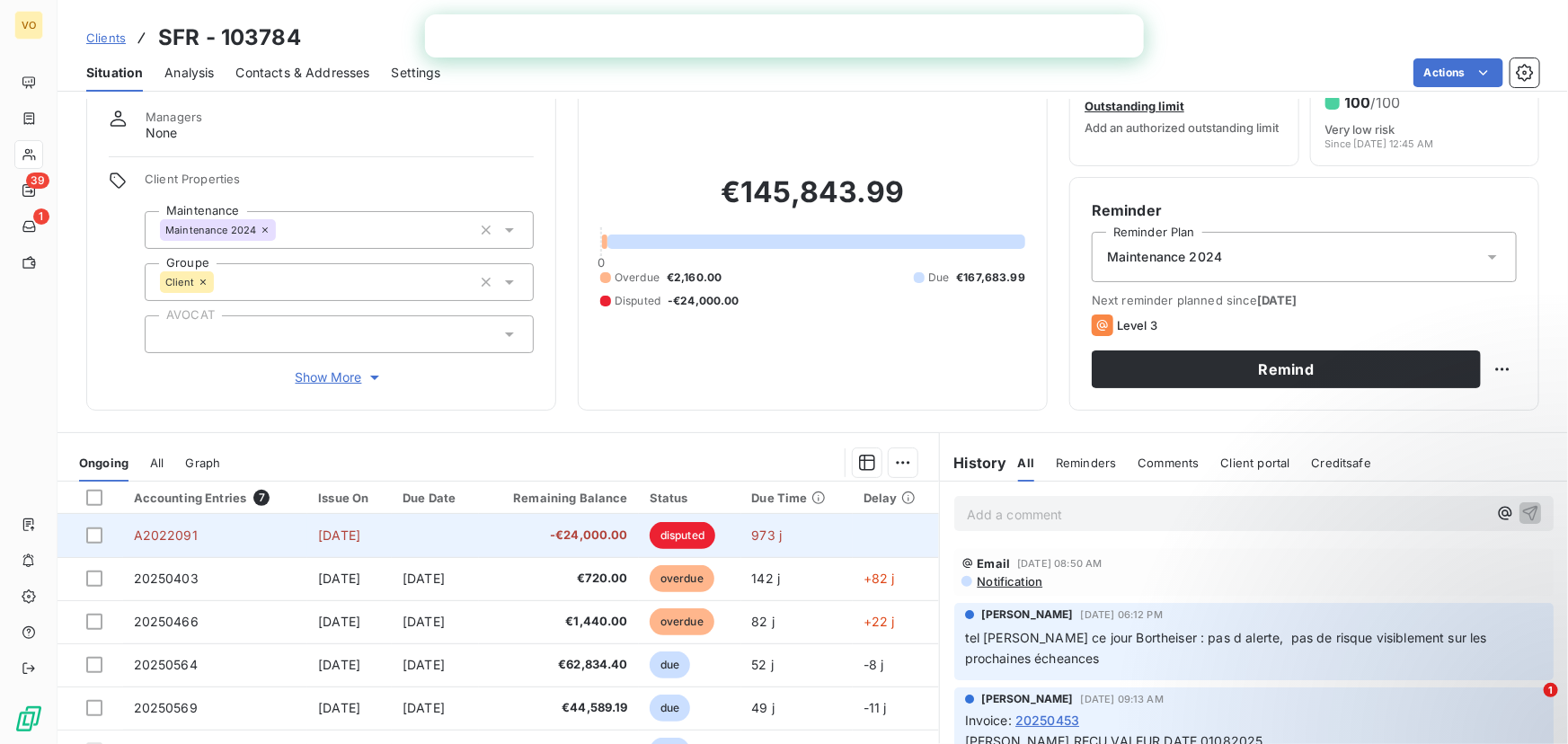
scroll to position [195, 0]
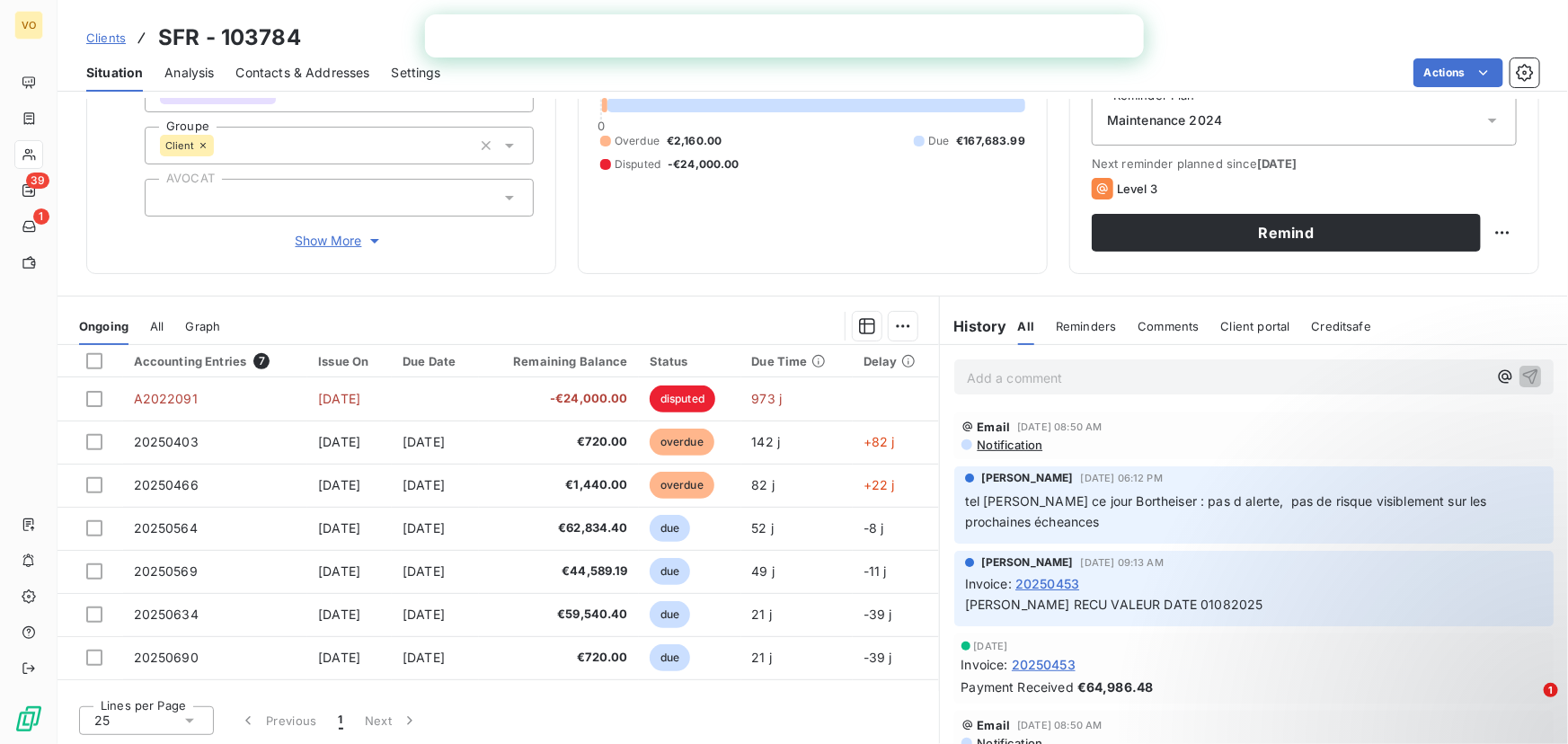
click at [728, 712] on div "Lines per Page 25 Previous 1 Next" at bounding box center [498, 719] width 881 height 54
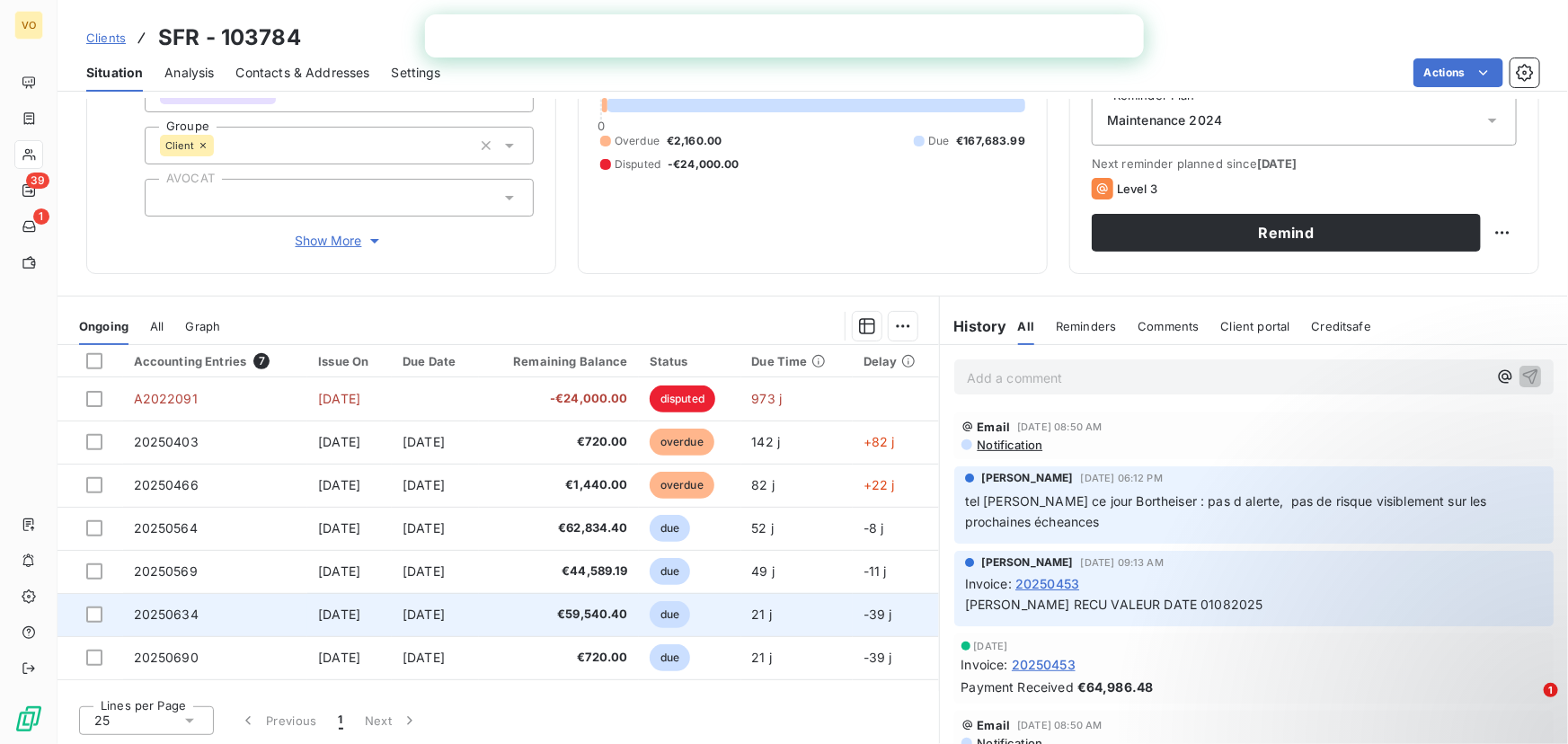
click at [157, 610] on span "20250634" at bounding box center [165, 614] width 64 height 15
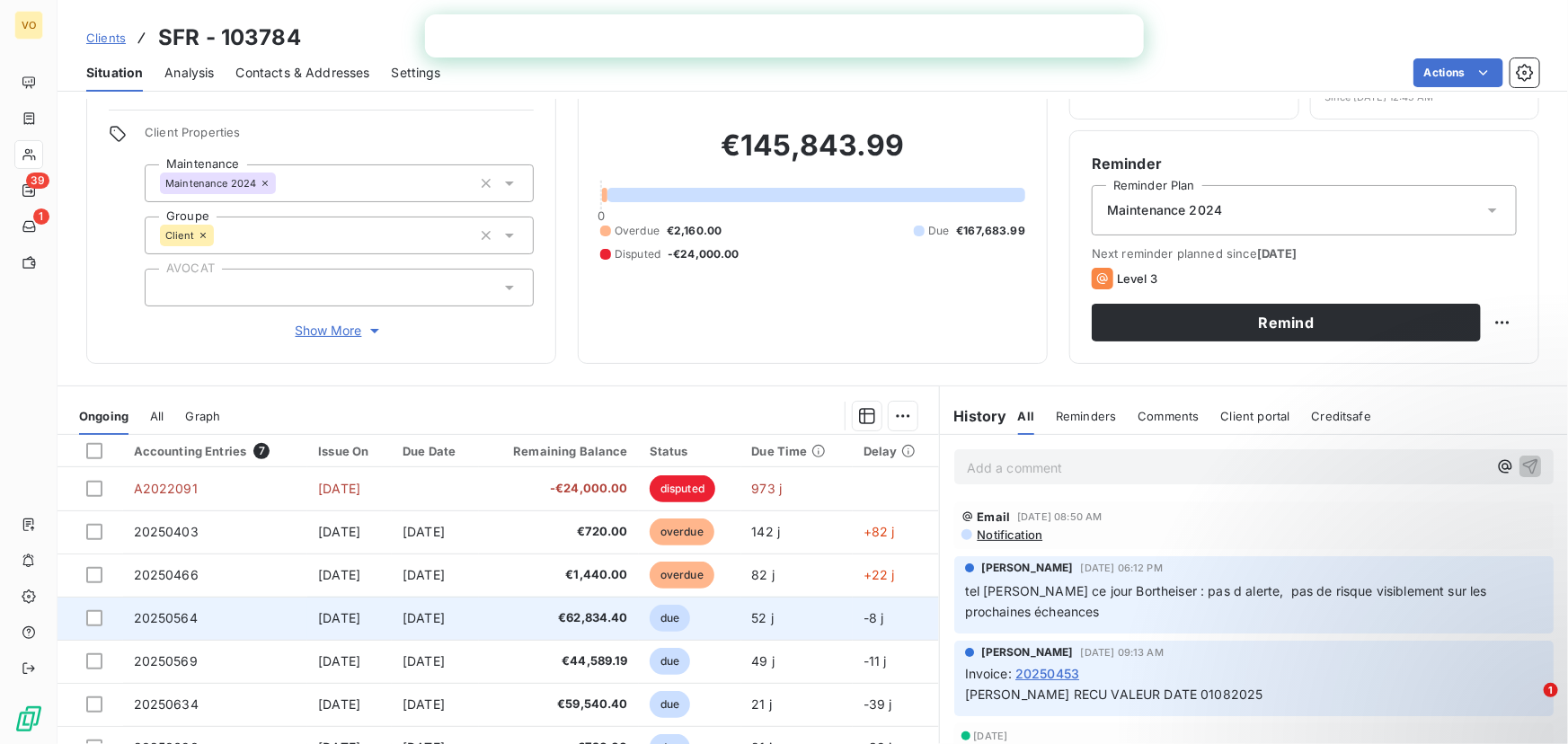
scroll to position [195, 0]
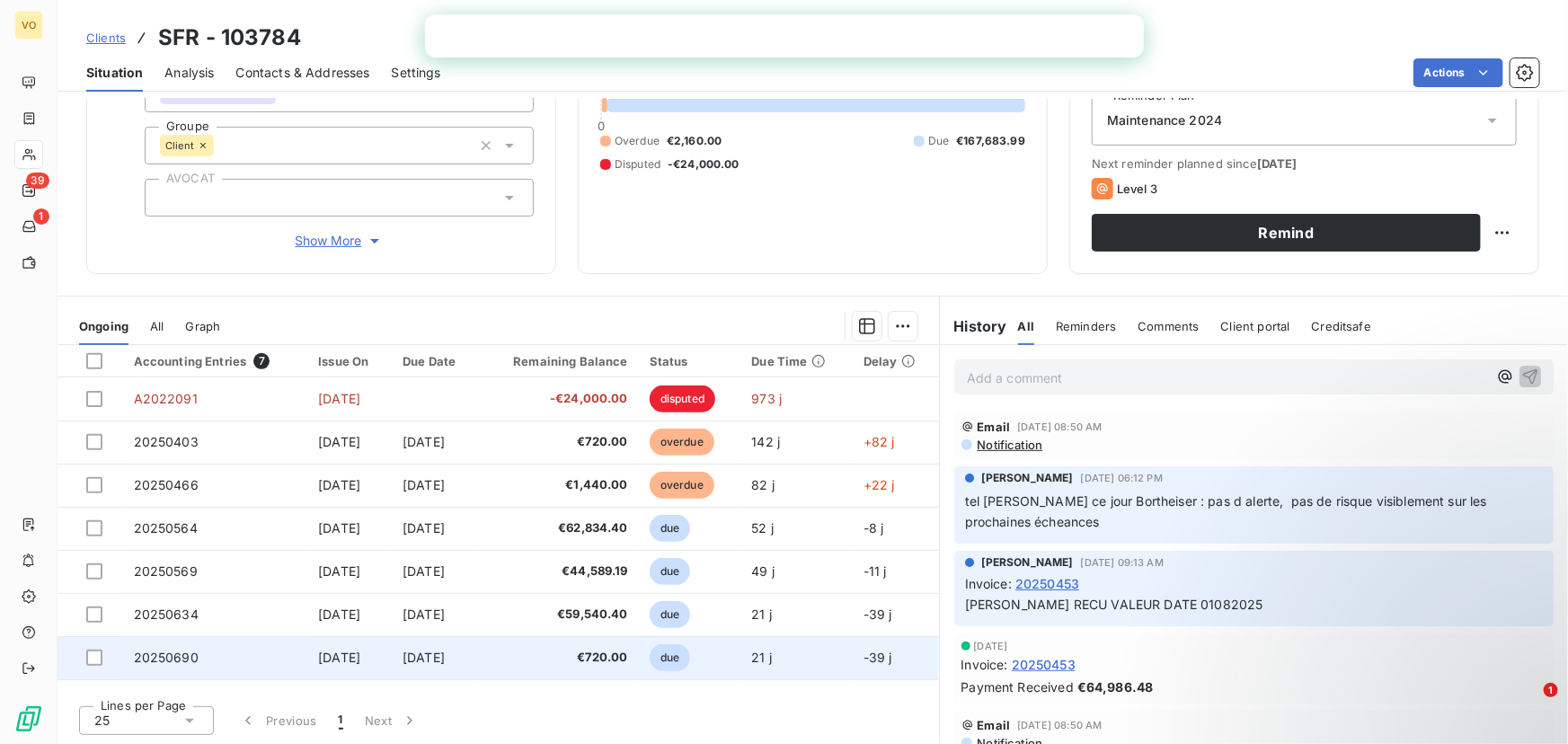
click at [179, 653] on span "20250690" at bounding box center [165, 657] width 64 height 15
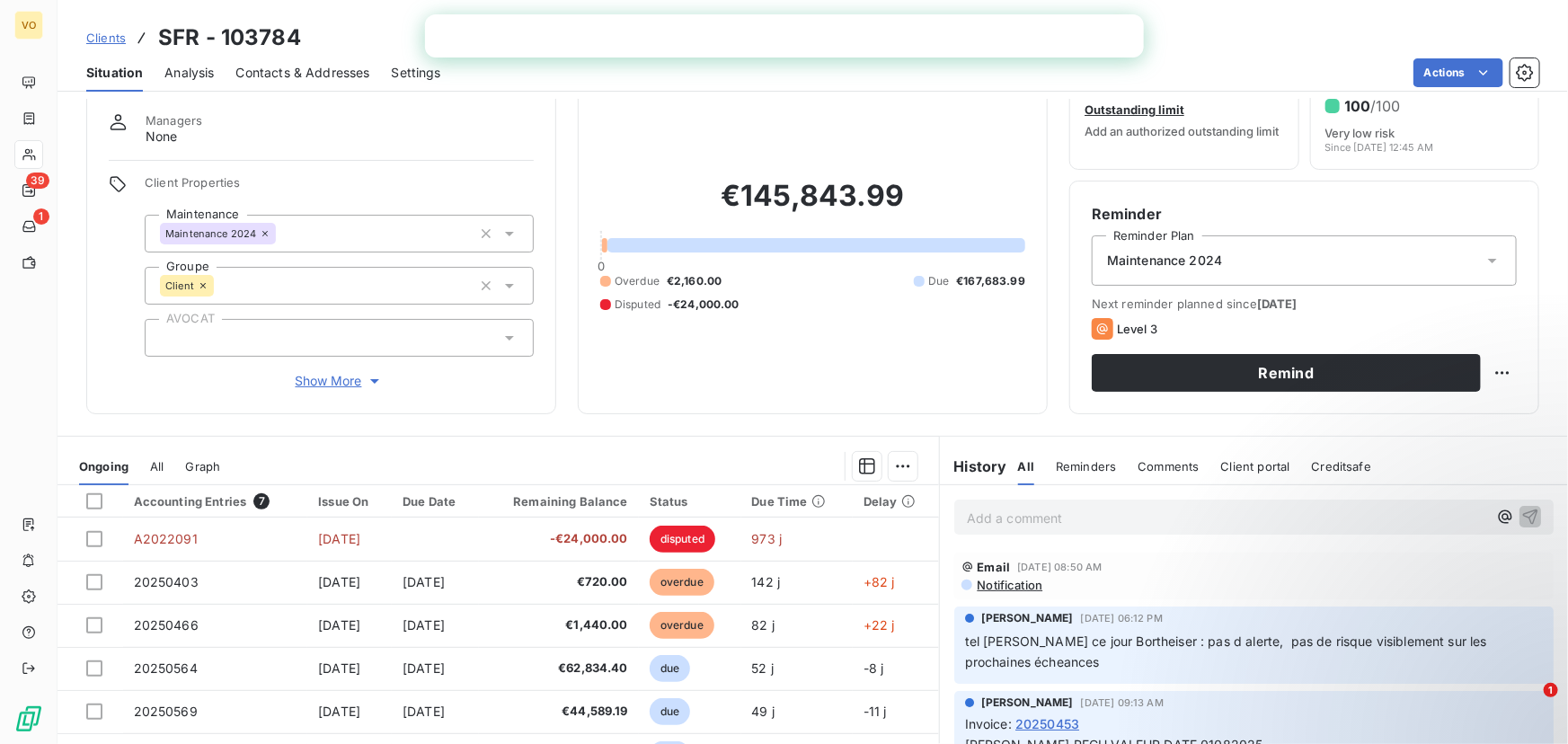
scroll to position [195, 0]
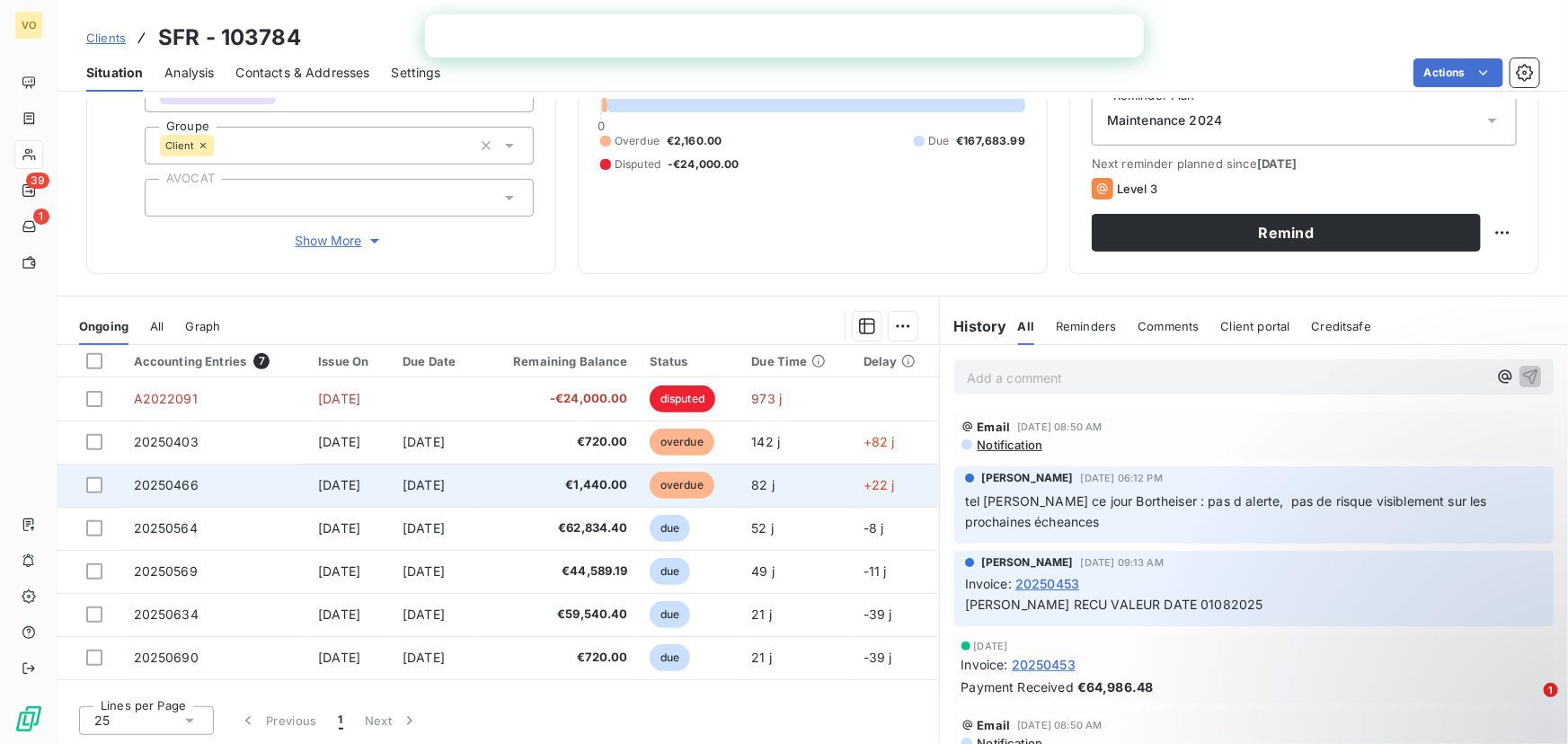
click at [180, 488] on span "20250466" at bounding box center [165, 485] width 64 height 15
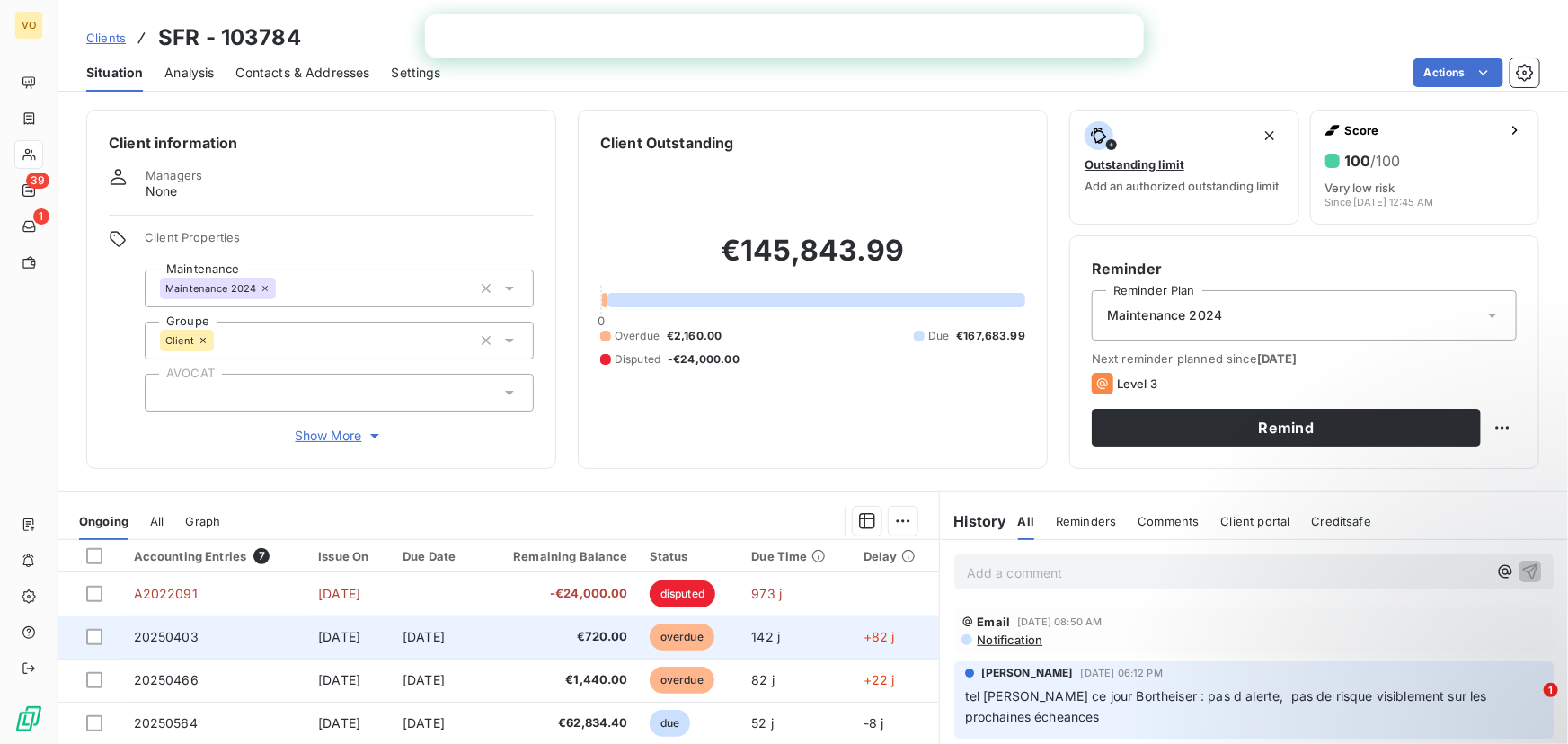
click at [179, 636] on span "20250403" at bounding box center [165, 637] width 64 height 15
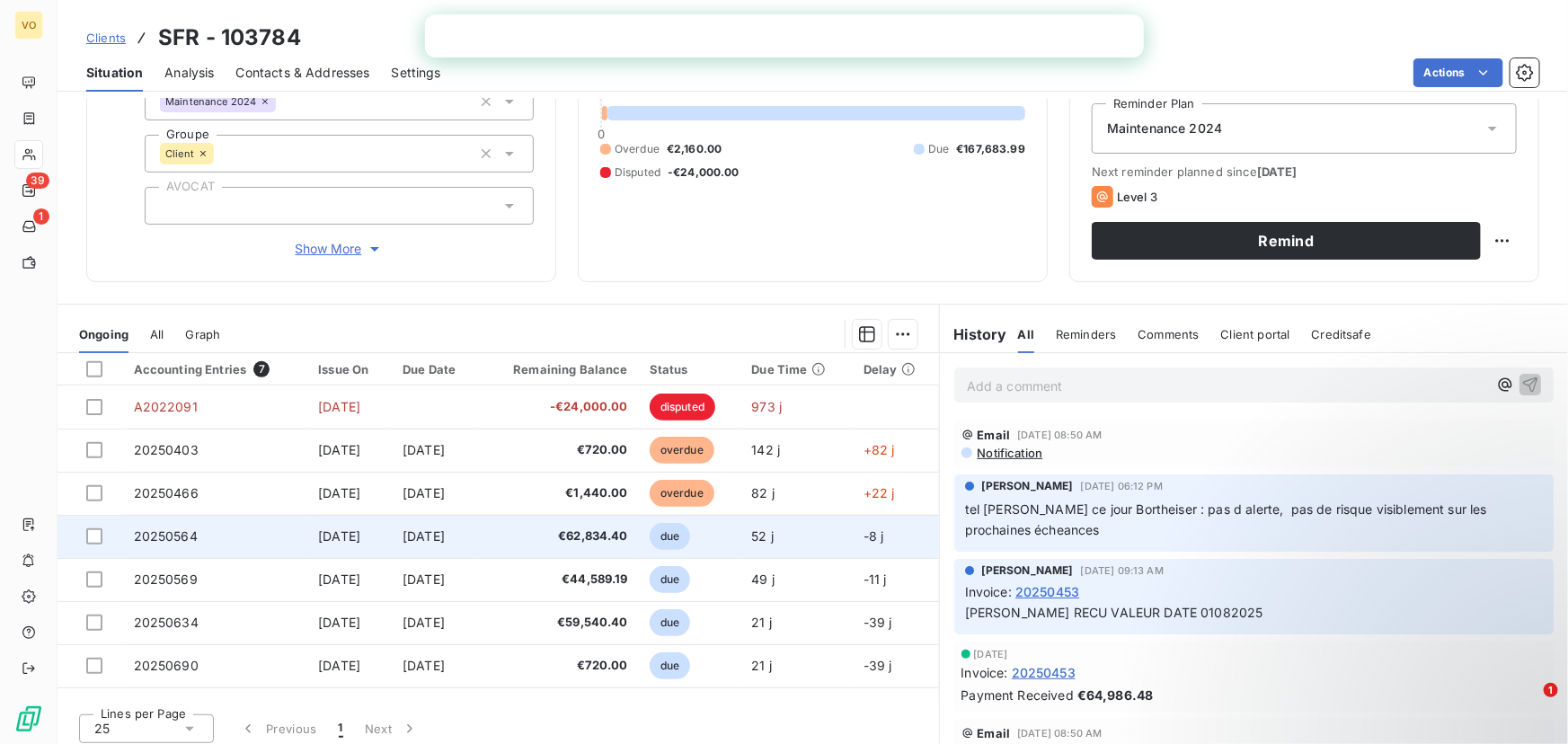
scroll to position [195, 0]
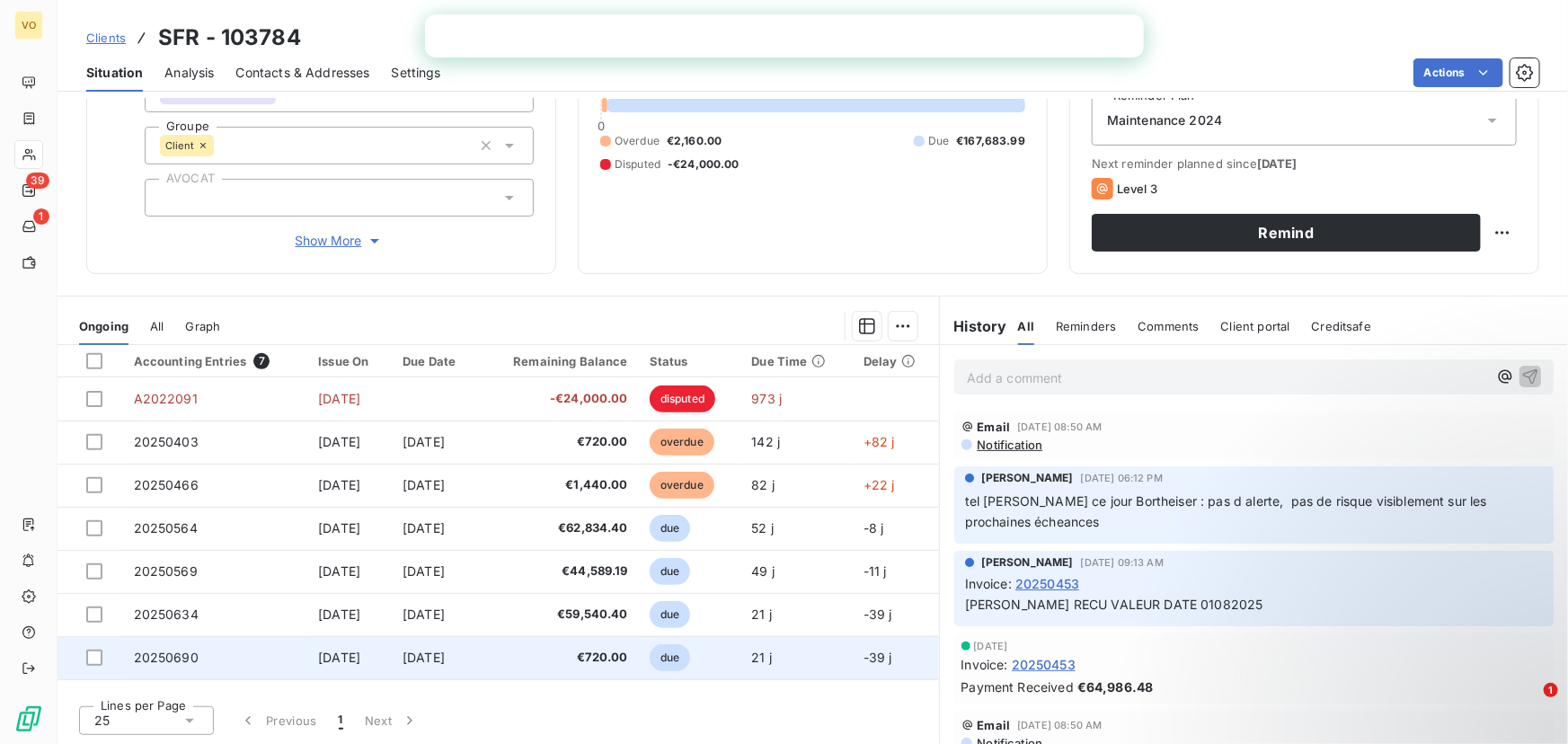
click at [153, 651] on span "20250690" at bounding box center [165, 657] width 64 height 15
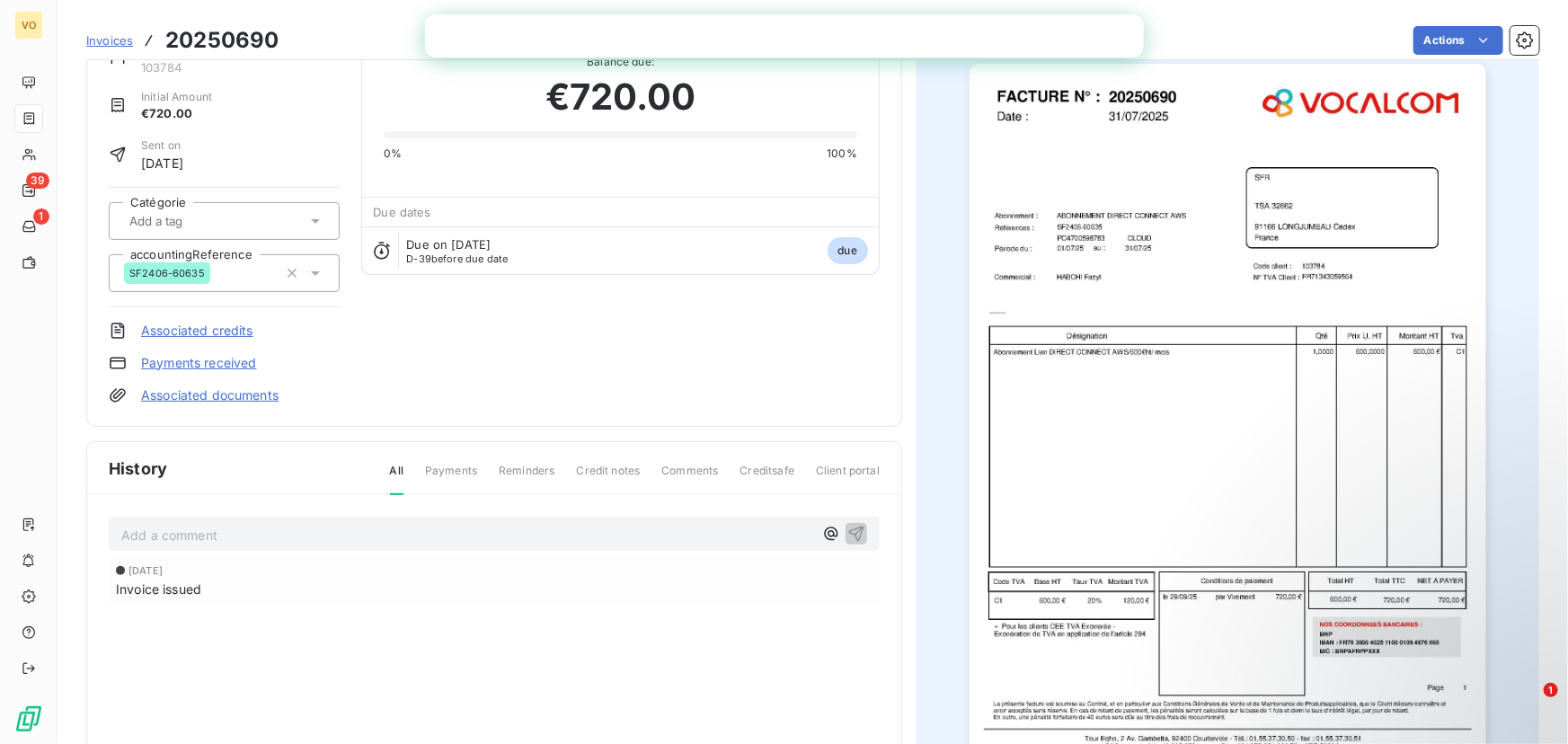
scroll to position [35, 0]
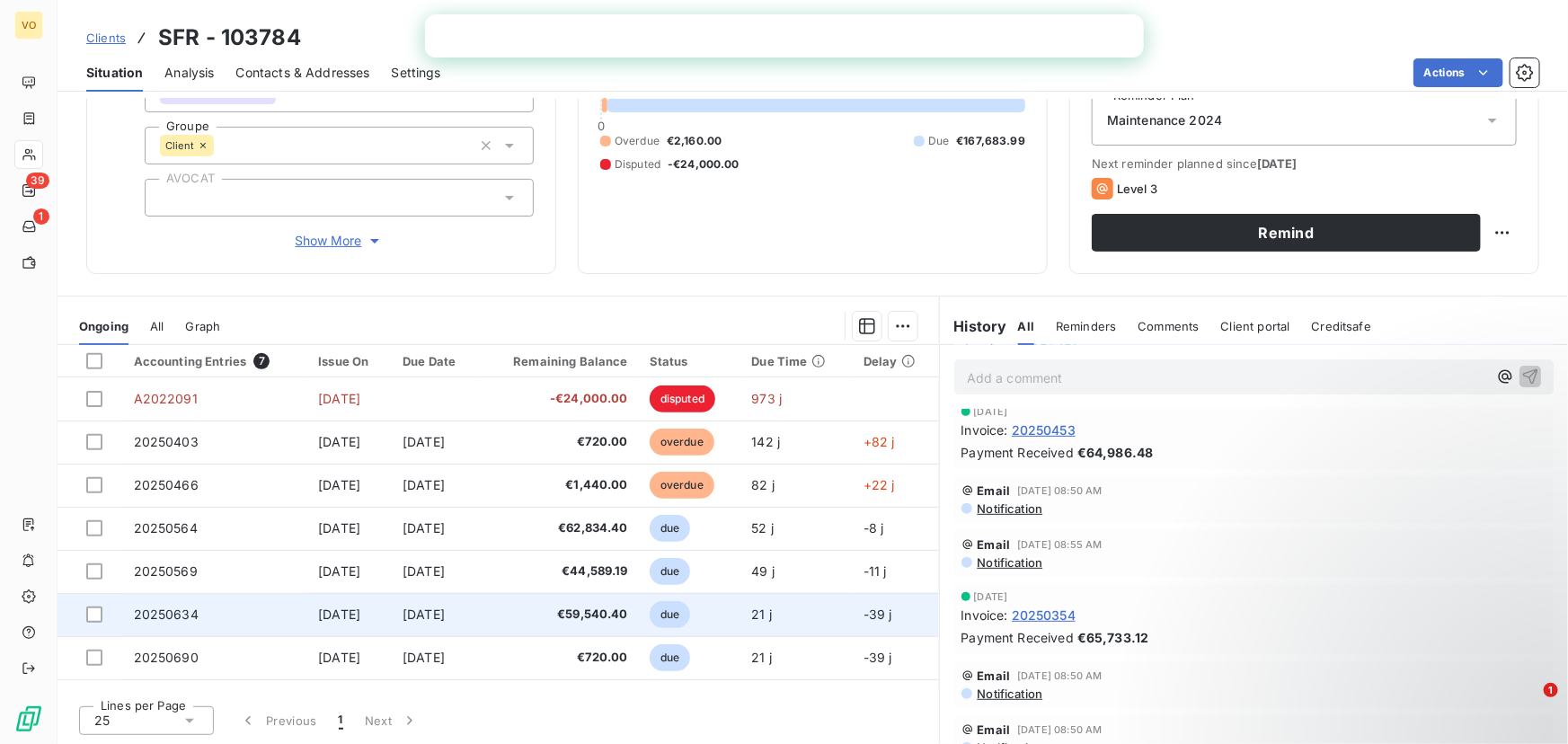
scroll to position [245, 0]
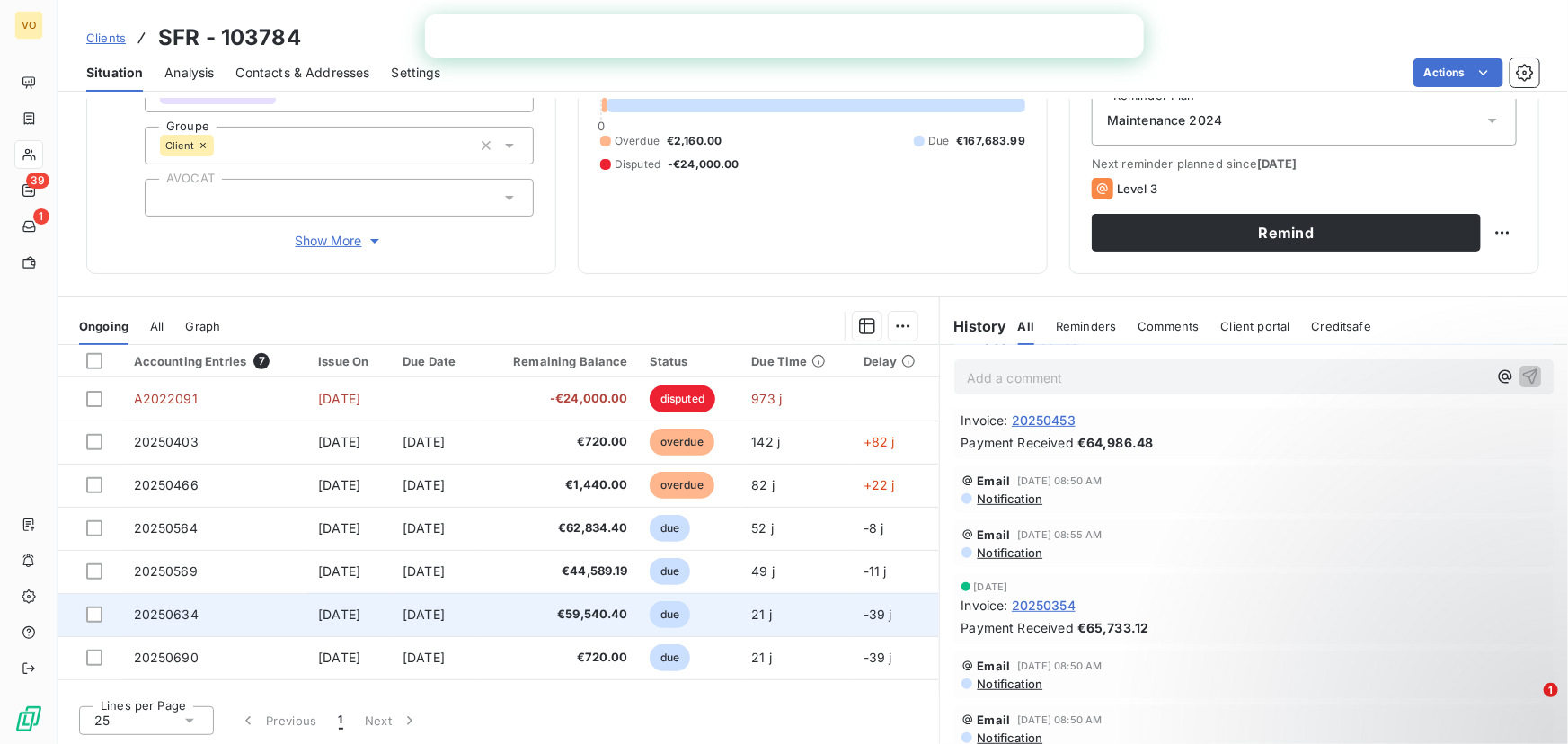
click at [175, 612] on span "20250634" at bounding box center [165, 614] width 64 height 15
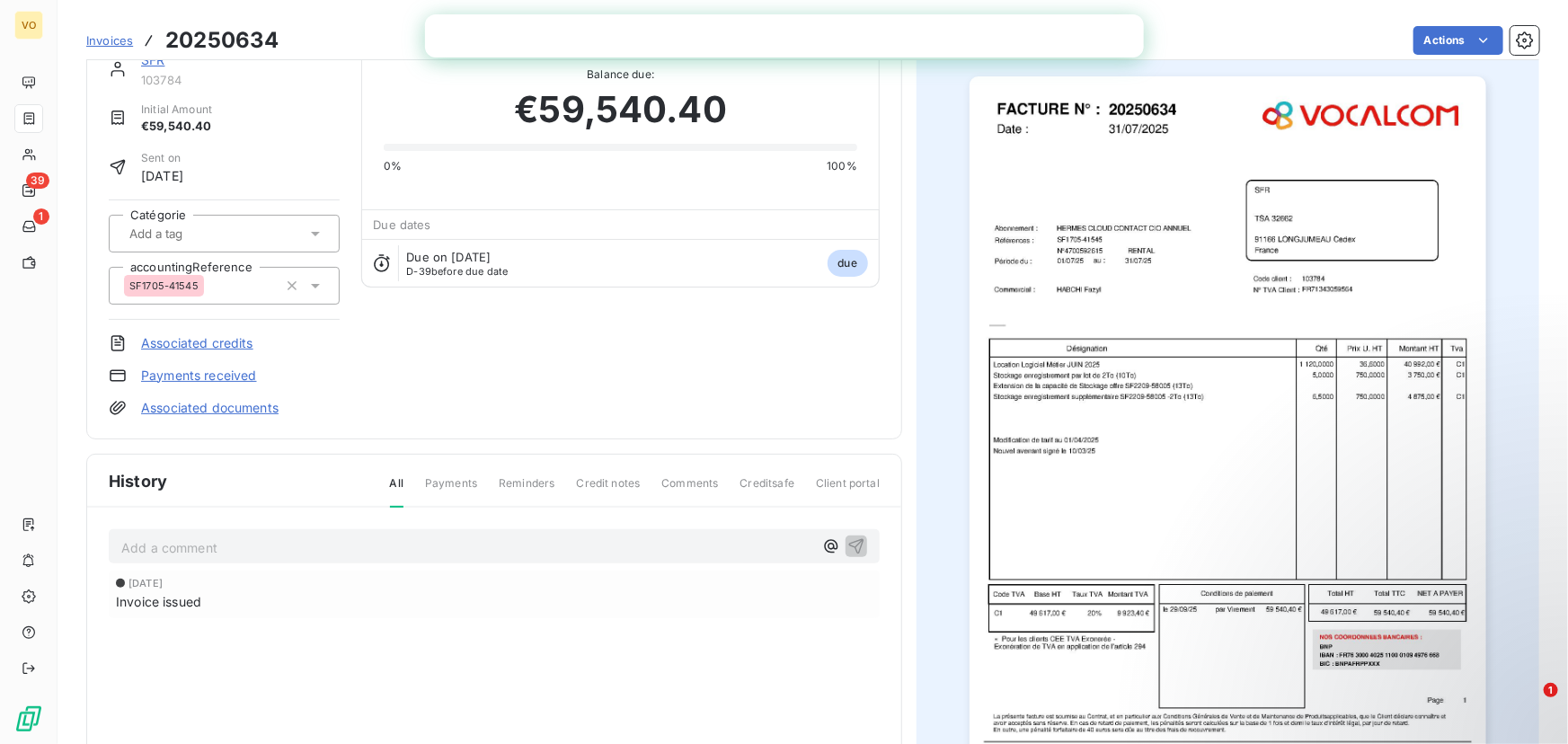
scroll to position [82, 0]
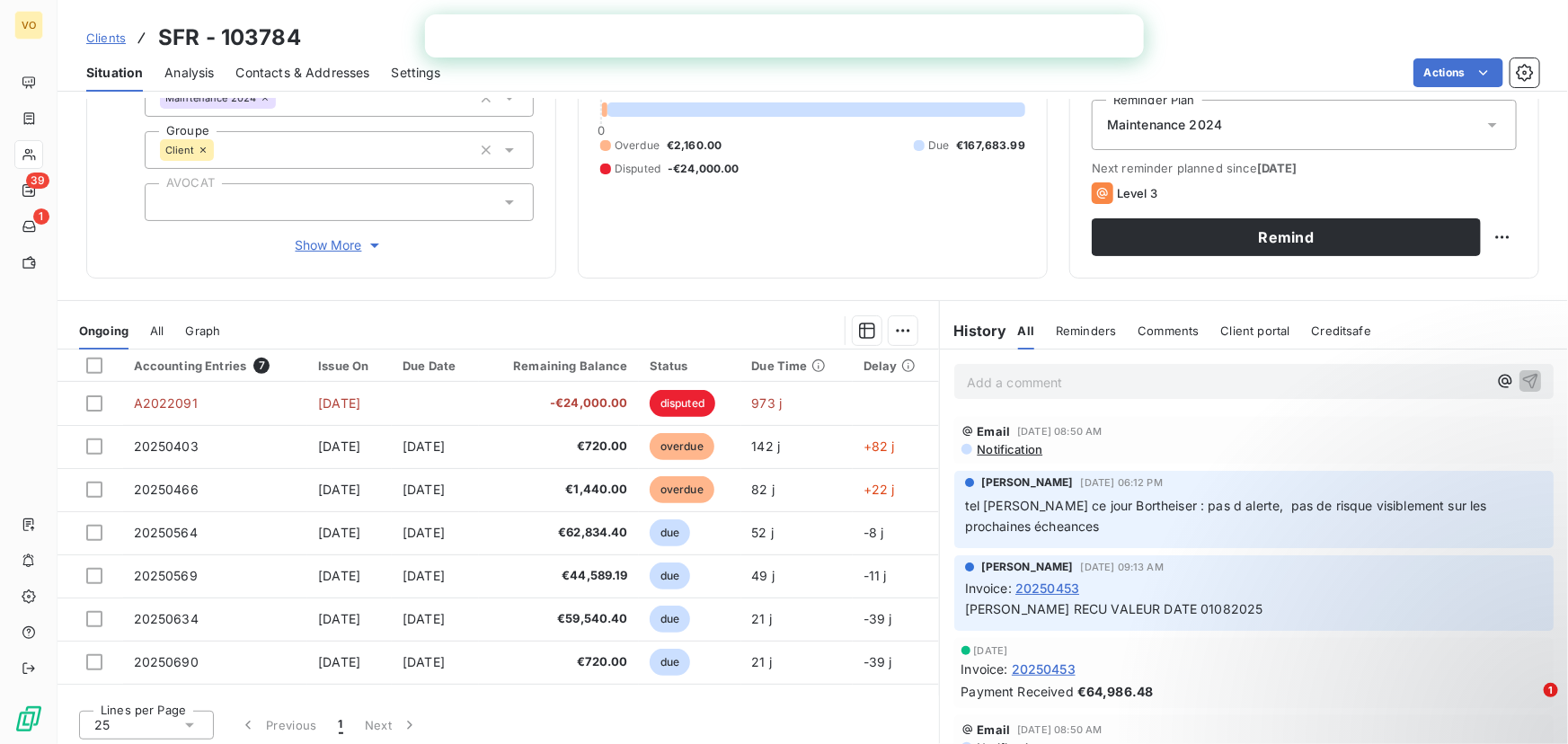
scroll to position [195, 0]
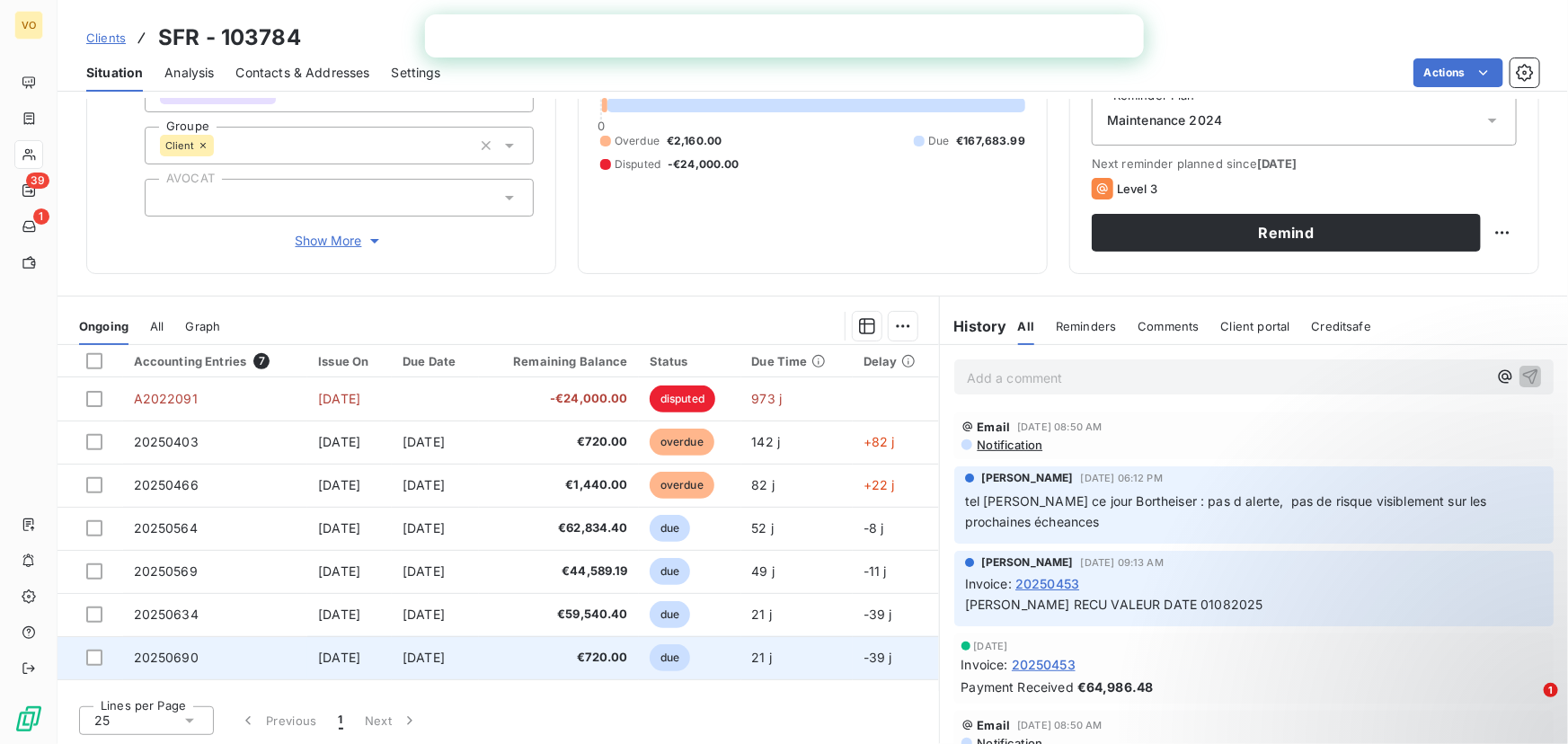
click at [184, 652] on span "20250690" at bounding box center [165, 657] width 64 height 15
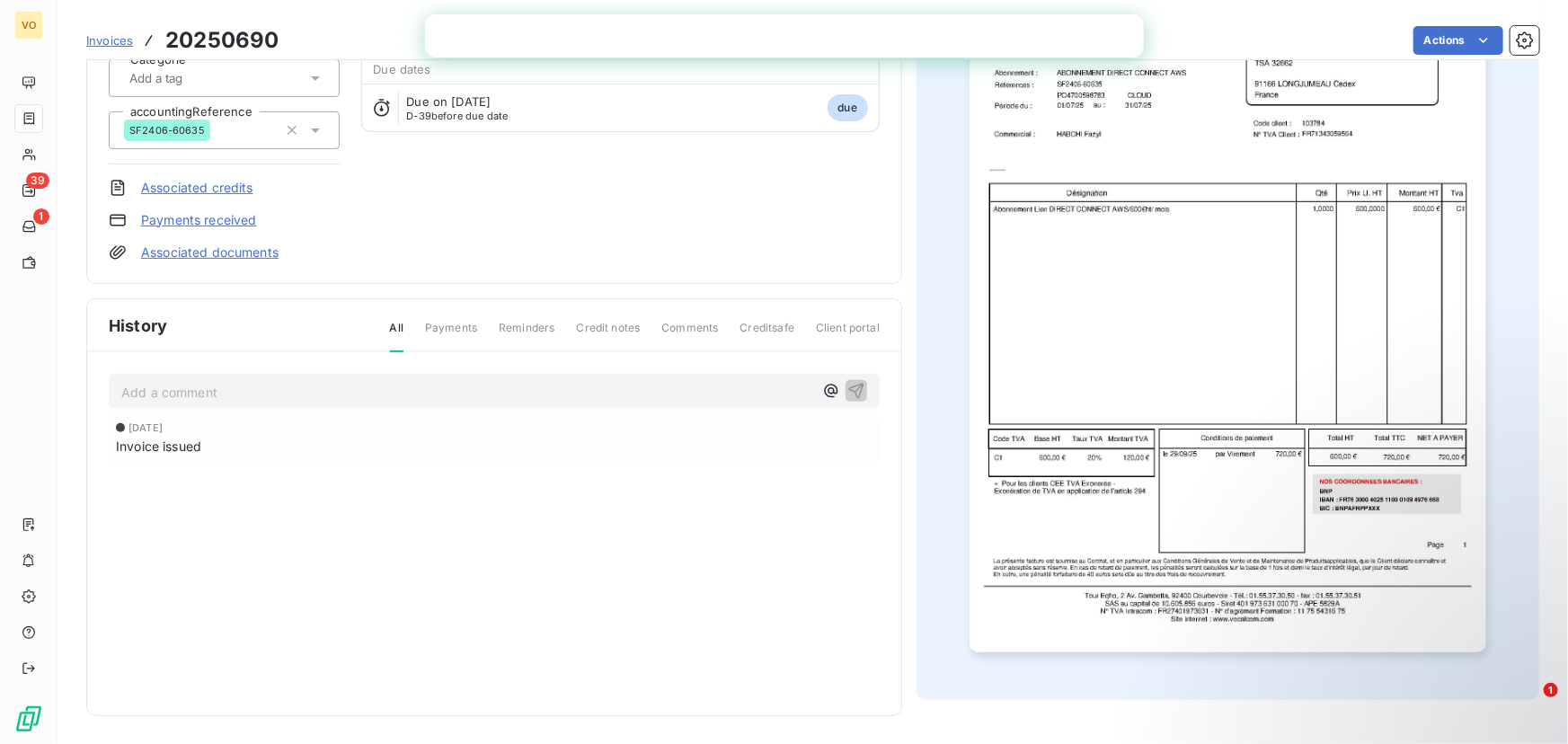
scroll to position [35, 0]
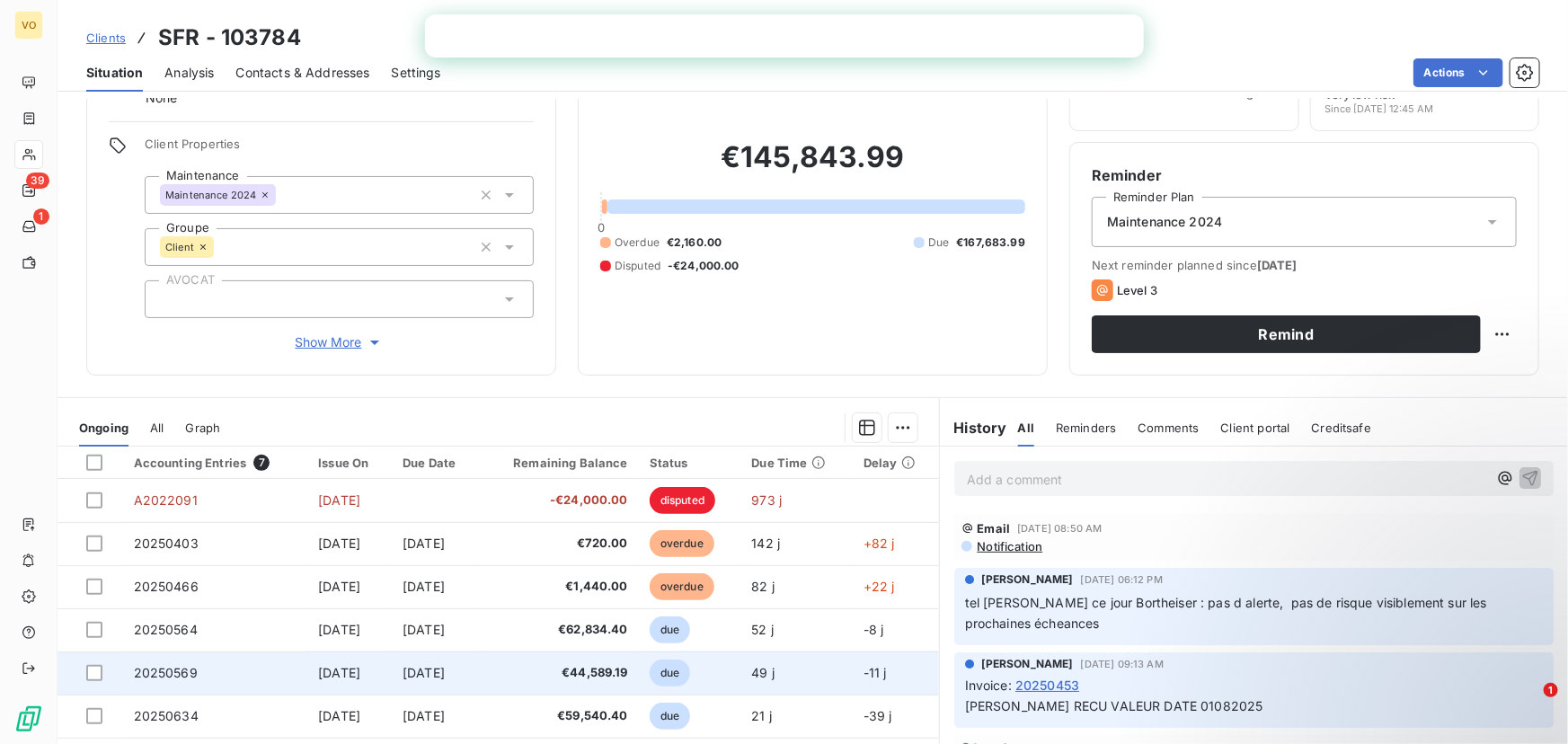
scroll to position [195, 0]
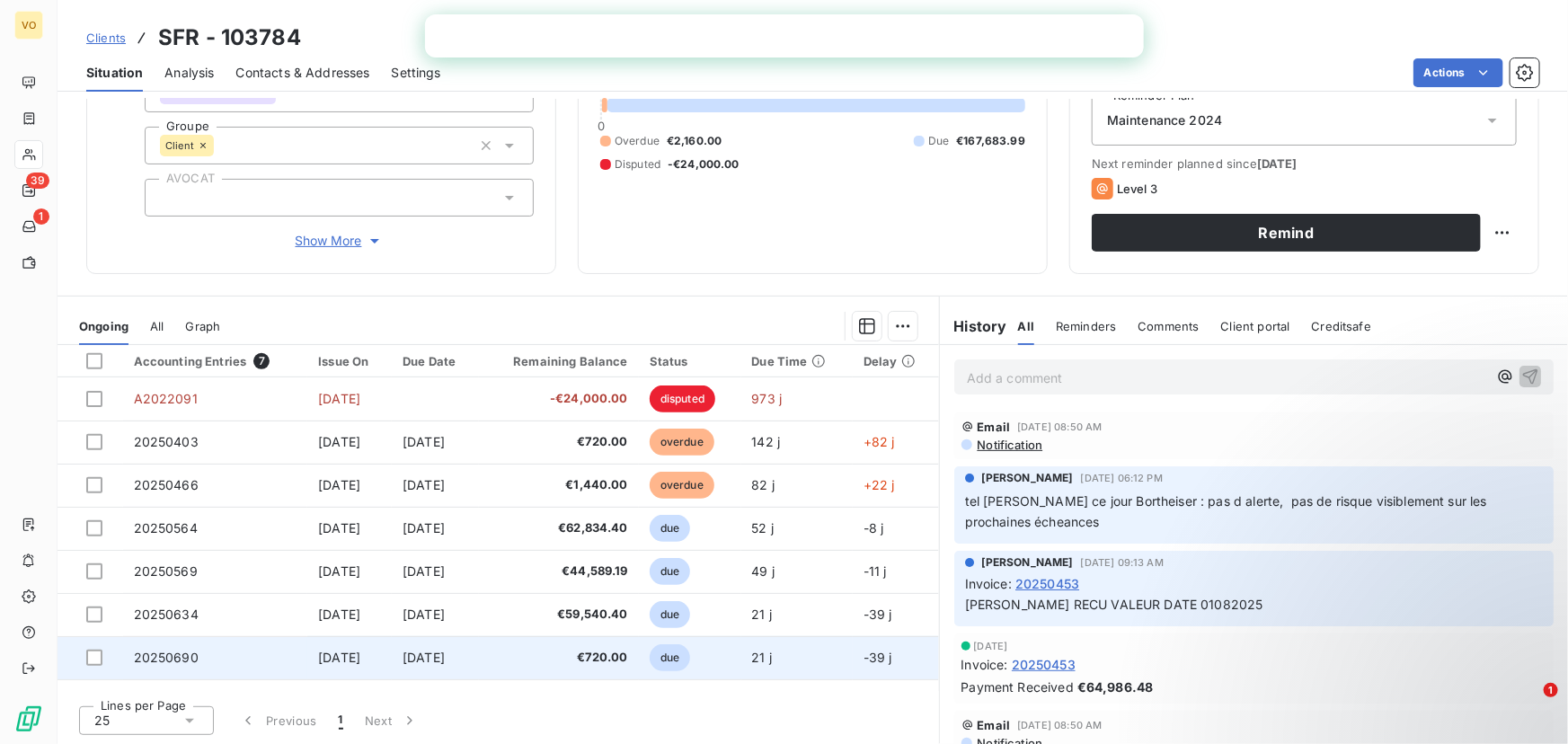
click at [179, 657] on span "20250690" at bounding box center [165, 657] width 64 height 15
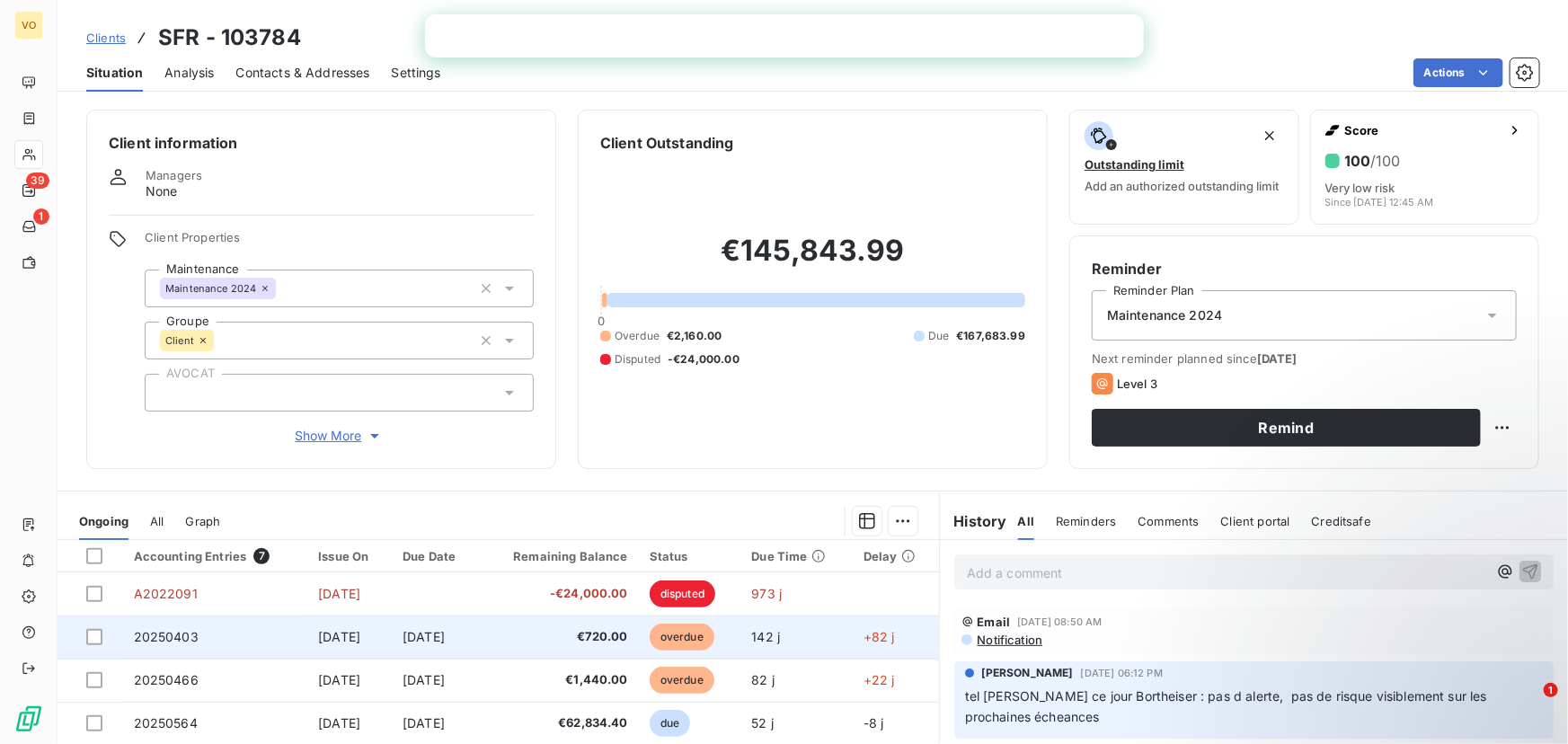
scroll to position [195, 0]
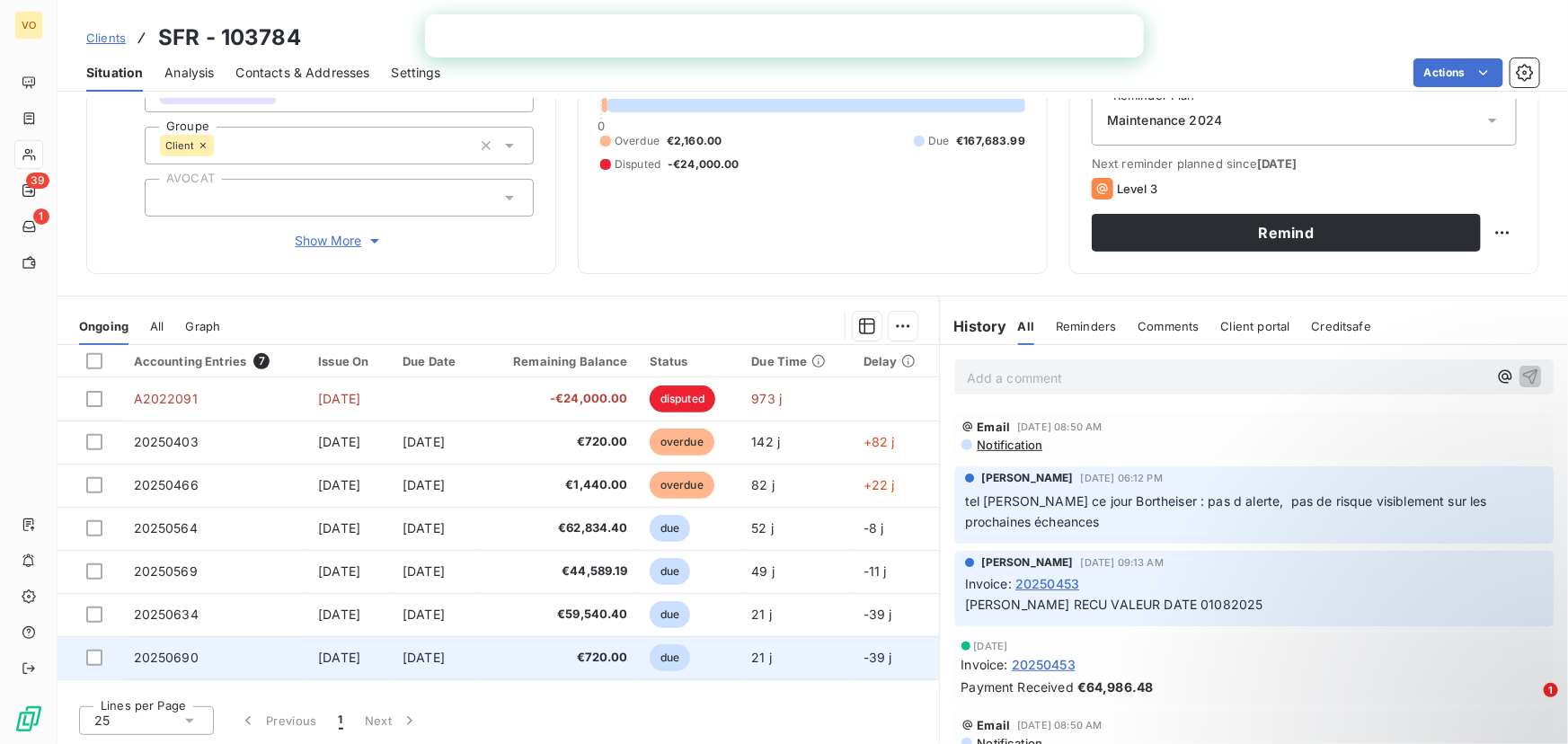
click at [180, 656] on span "20250690" at bounding box center [165, 657] width 64 height 15
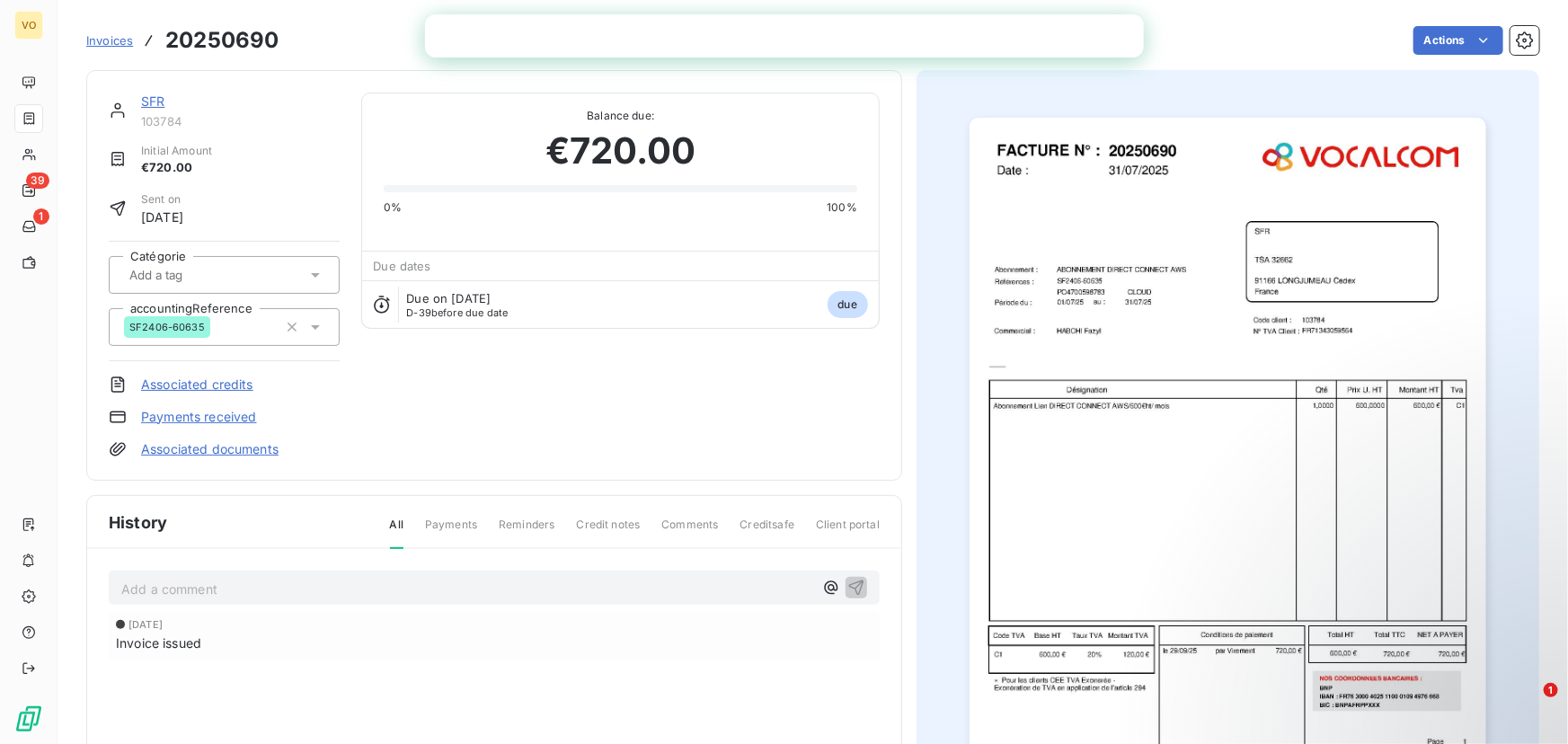
click at [1105, 322] on img "button" at bounding box center [1228, 483] width 517 height 732
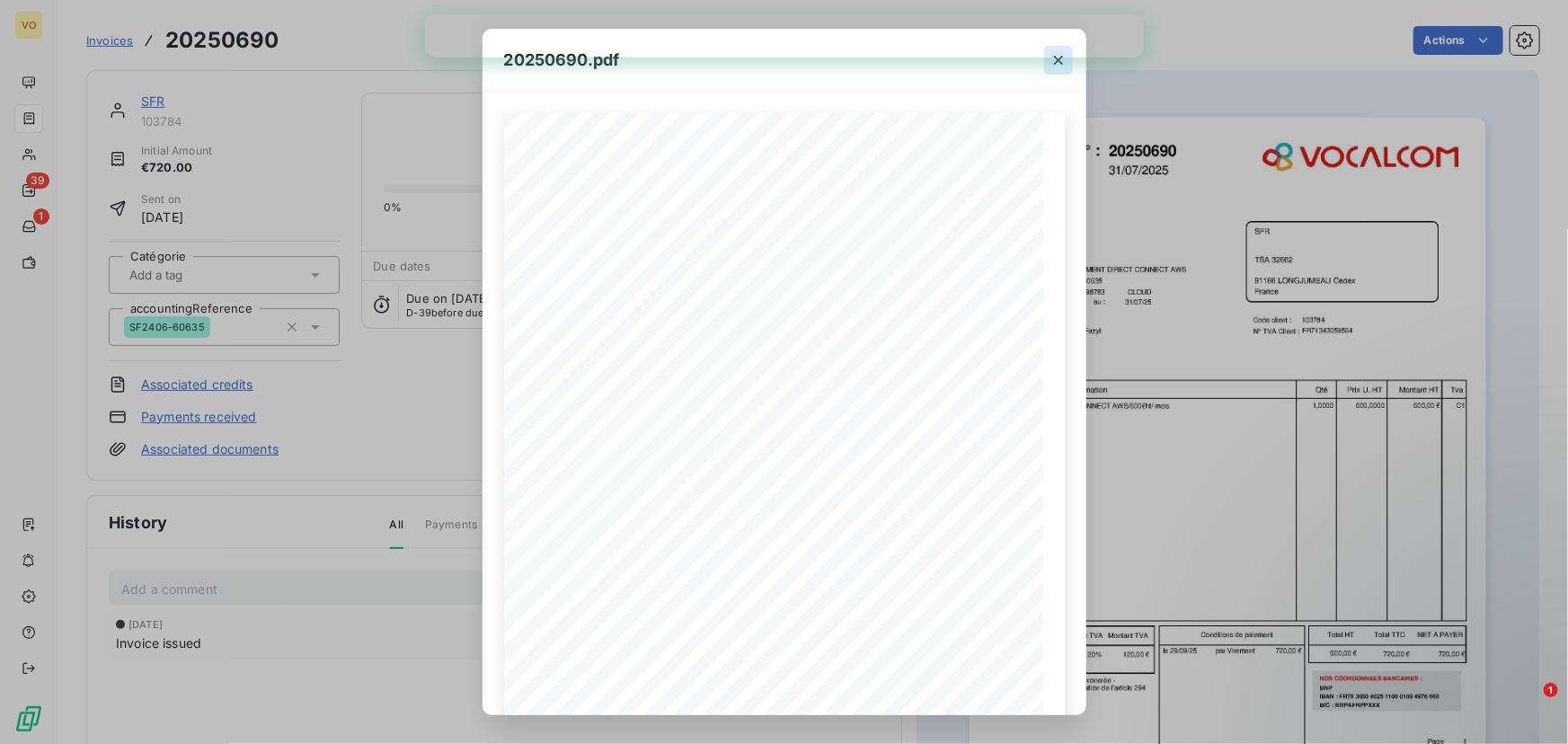
click at [1061, 64] on icon "button" at bounding box center [1058, 60] width 18 height 18
